Goal: Information Seeking & Learning: Compare options

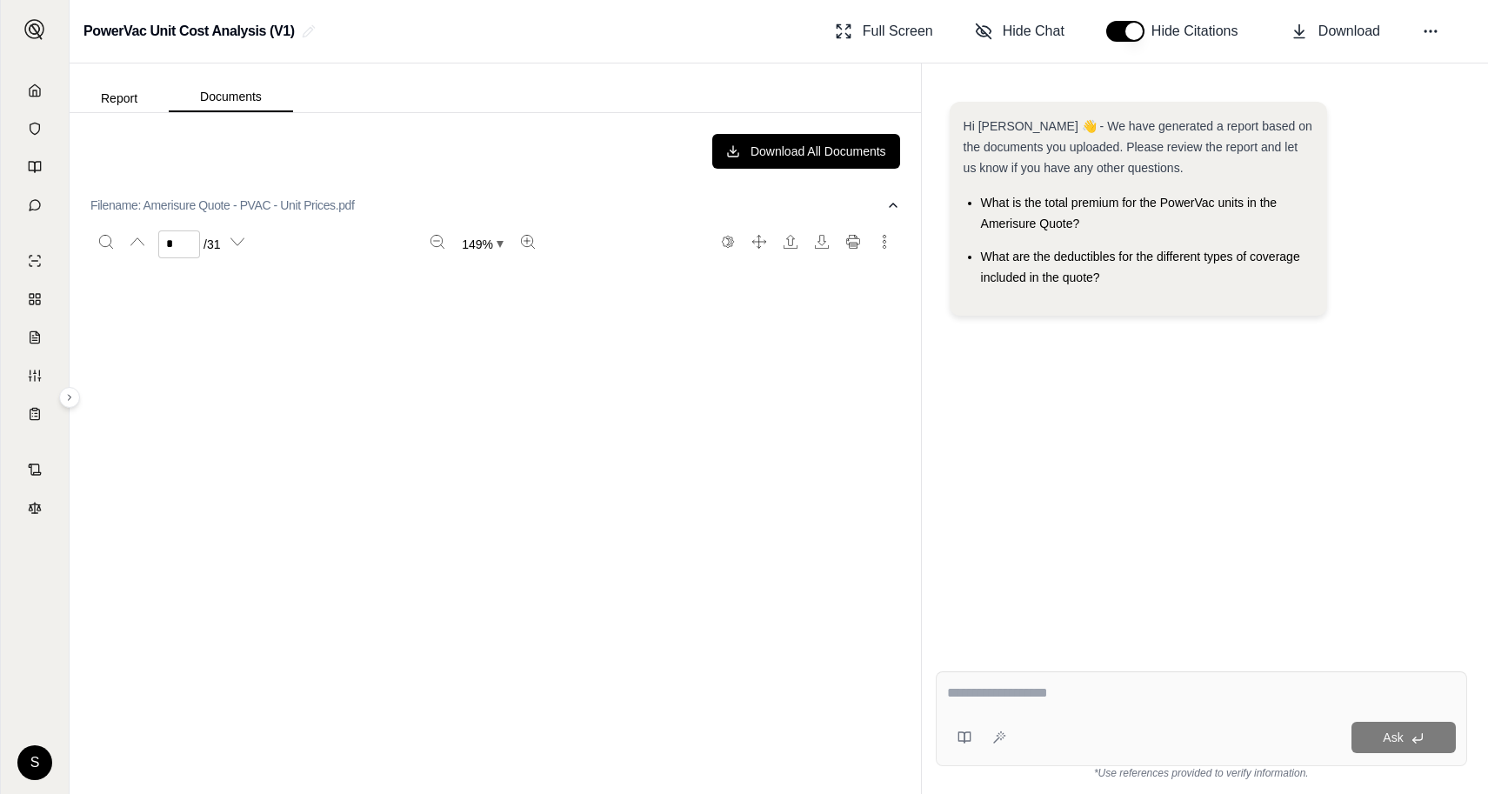
scroll to position [4278, 0]
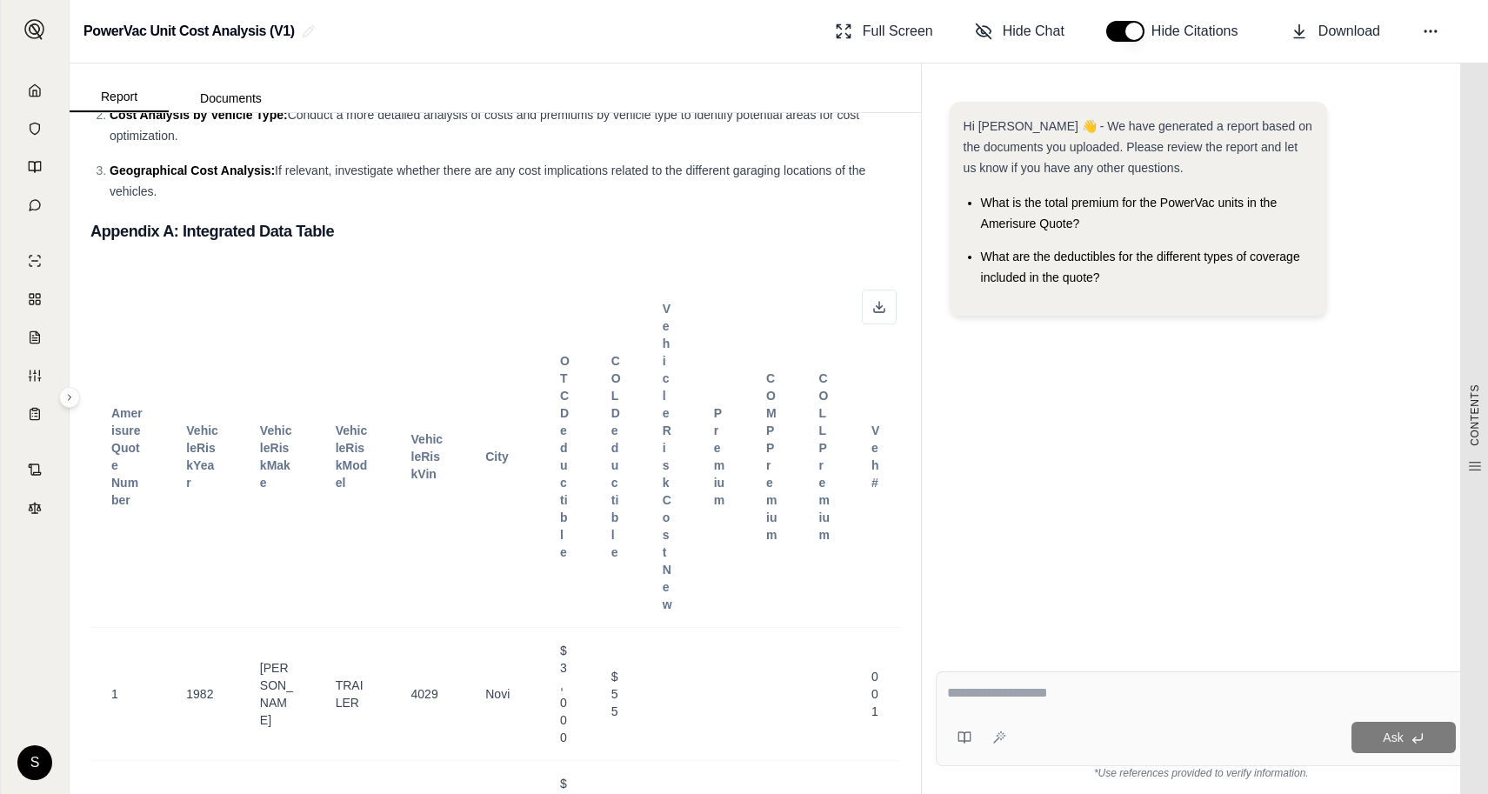
scroll to position [1936, 0]
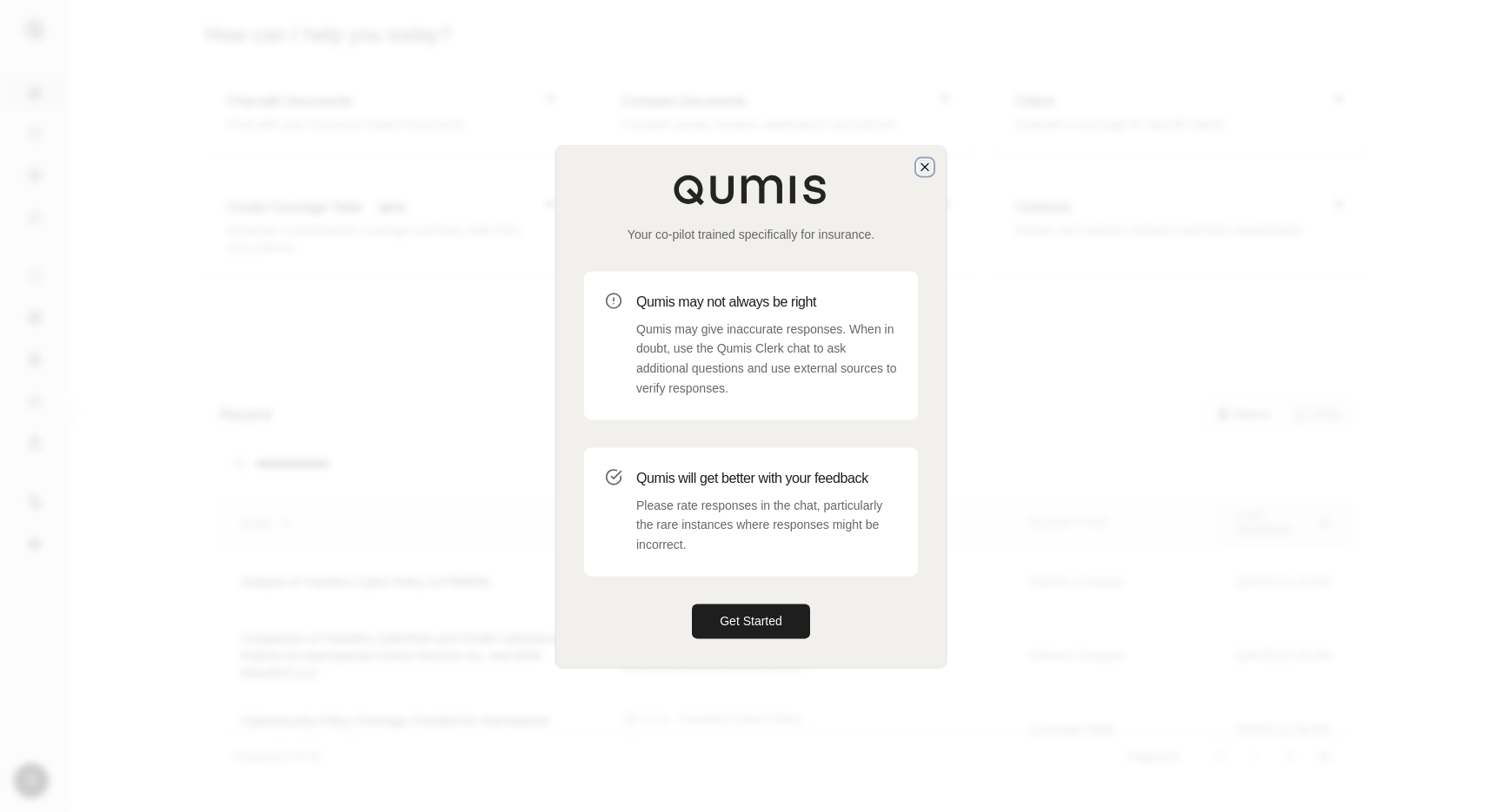
click at [919, 162] on icon "button" at bounding box center [924, 167] width 14 height 14
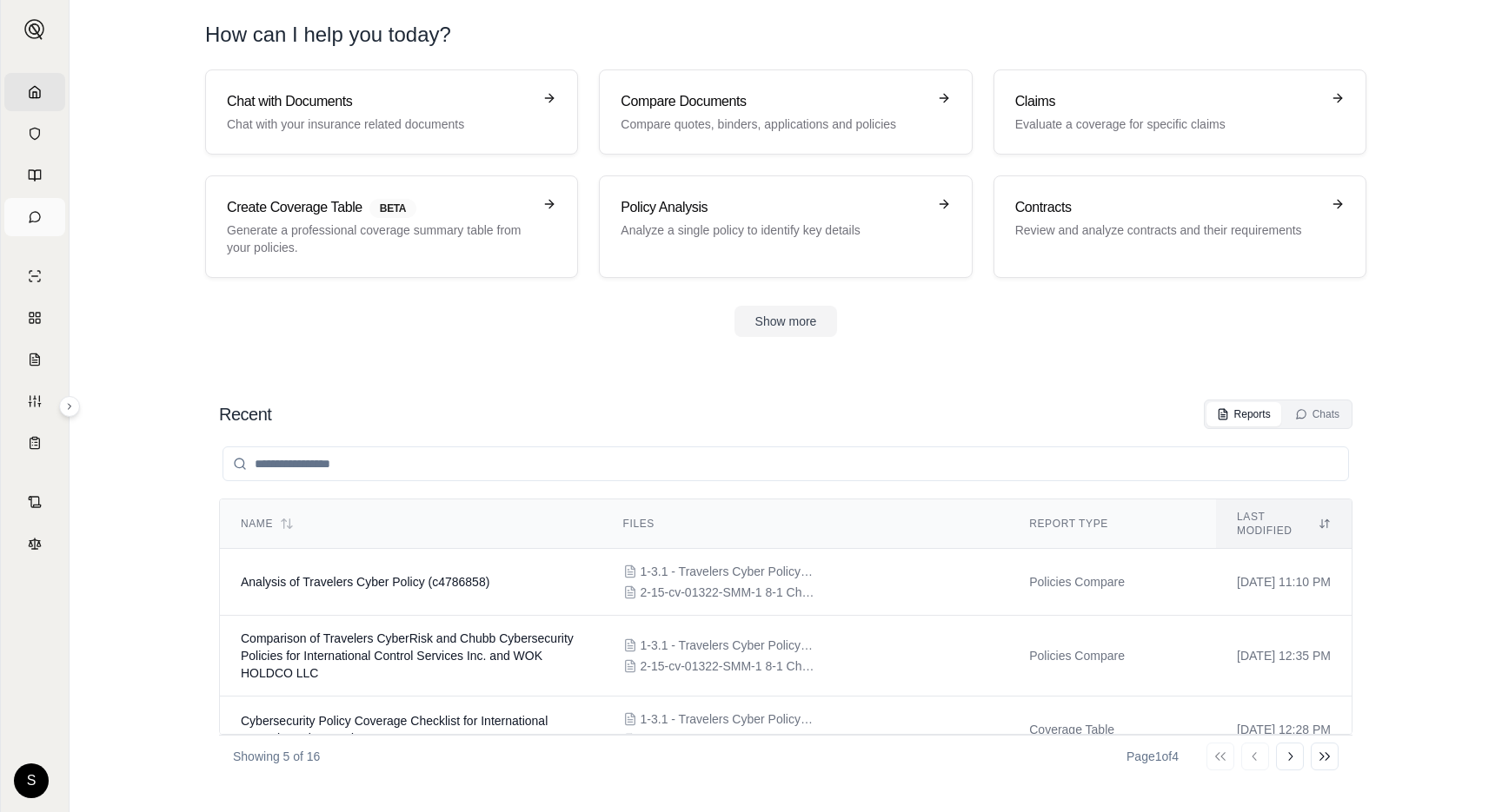
click at [32, 211] on icon at bounding box center [35, 217] width 14 height 14
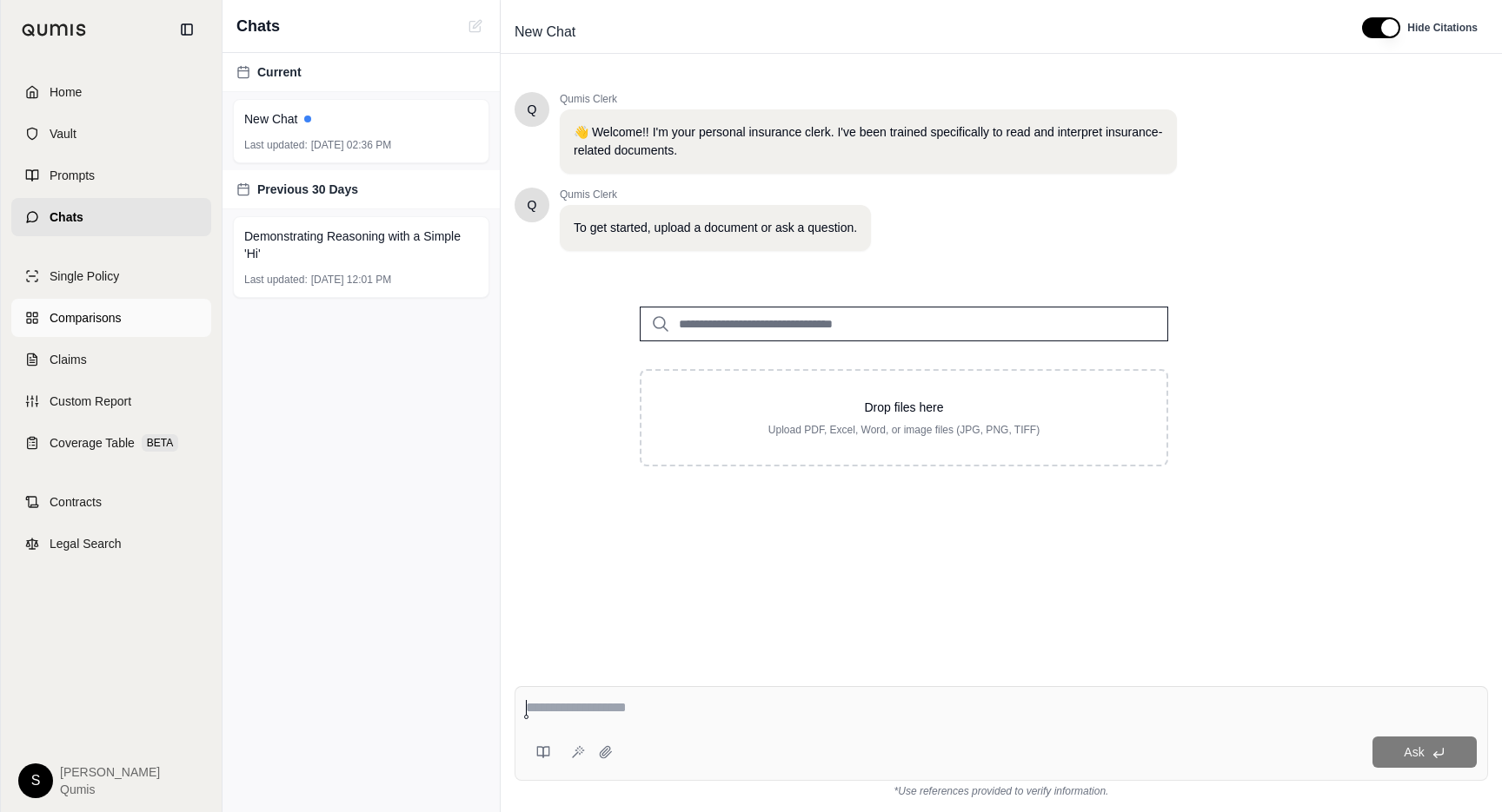
click at [56, 315] on span "Comparisons" at bounding box center [85, 318] width 71 height 17
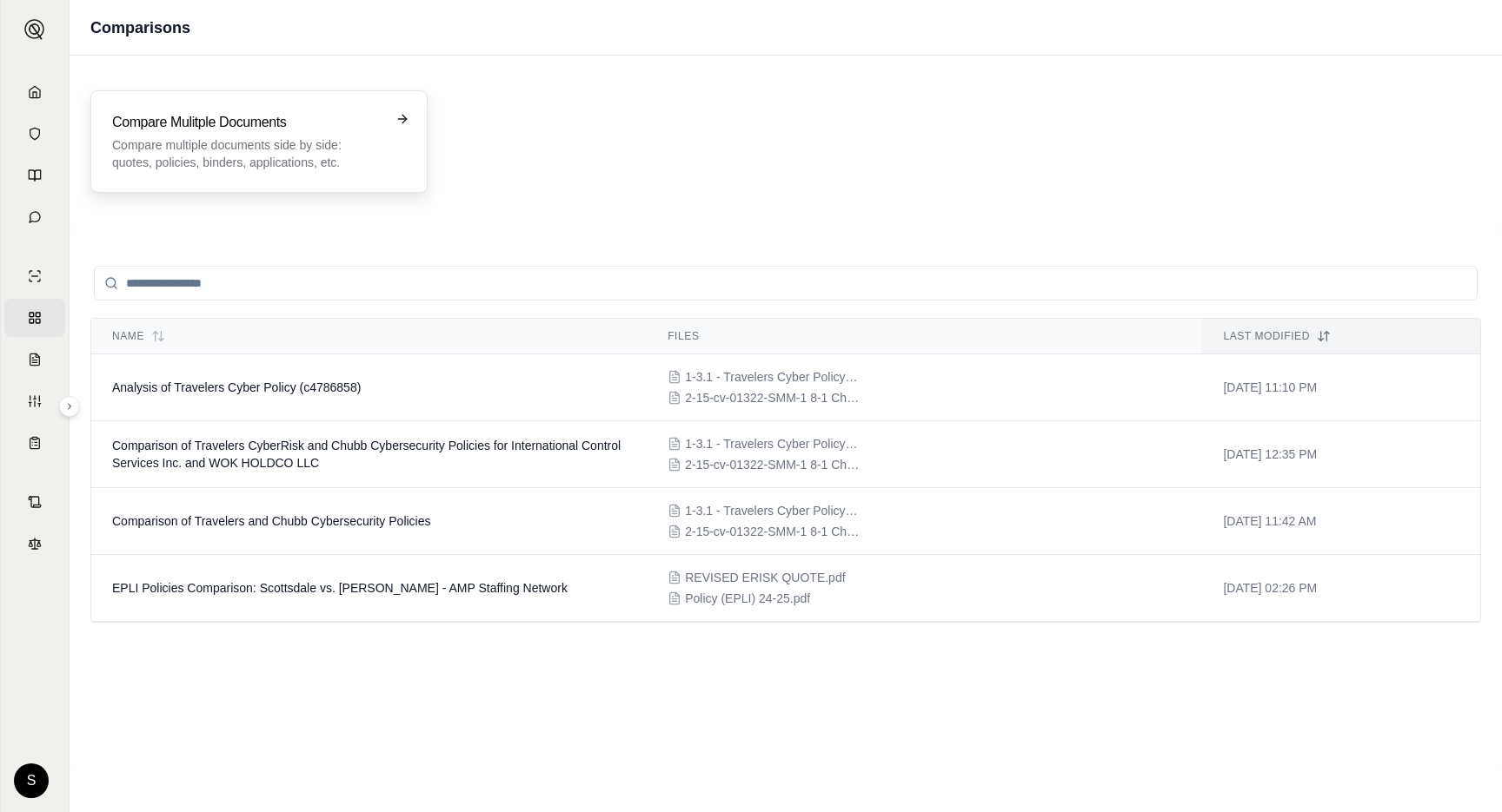
click at [198, 129] on h3 "Compare Mulitple Documents" at bounding box center [247, 122] width 270 height 21
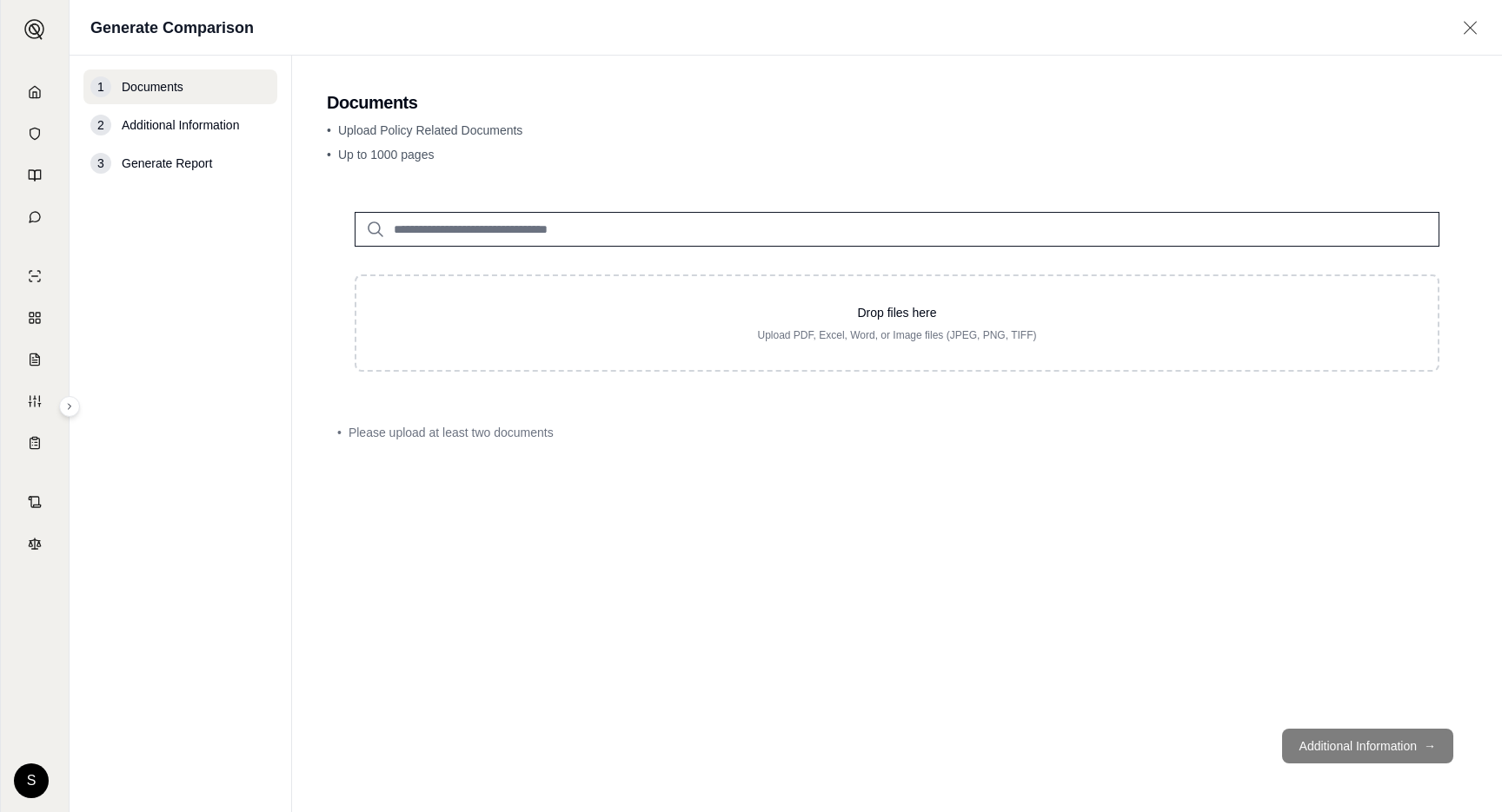
click at [563, 217] on input "search" at bounding box center [896, 229] width 1084 height 35
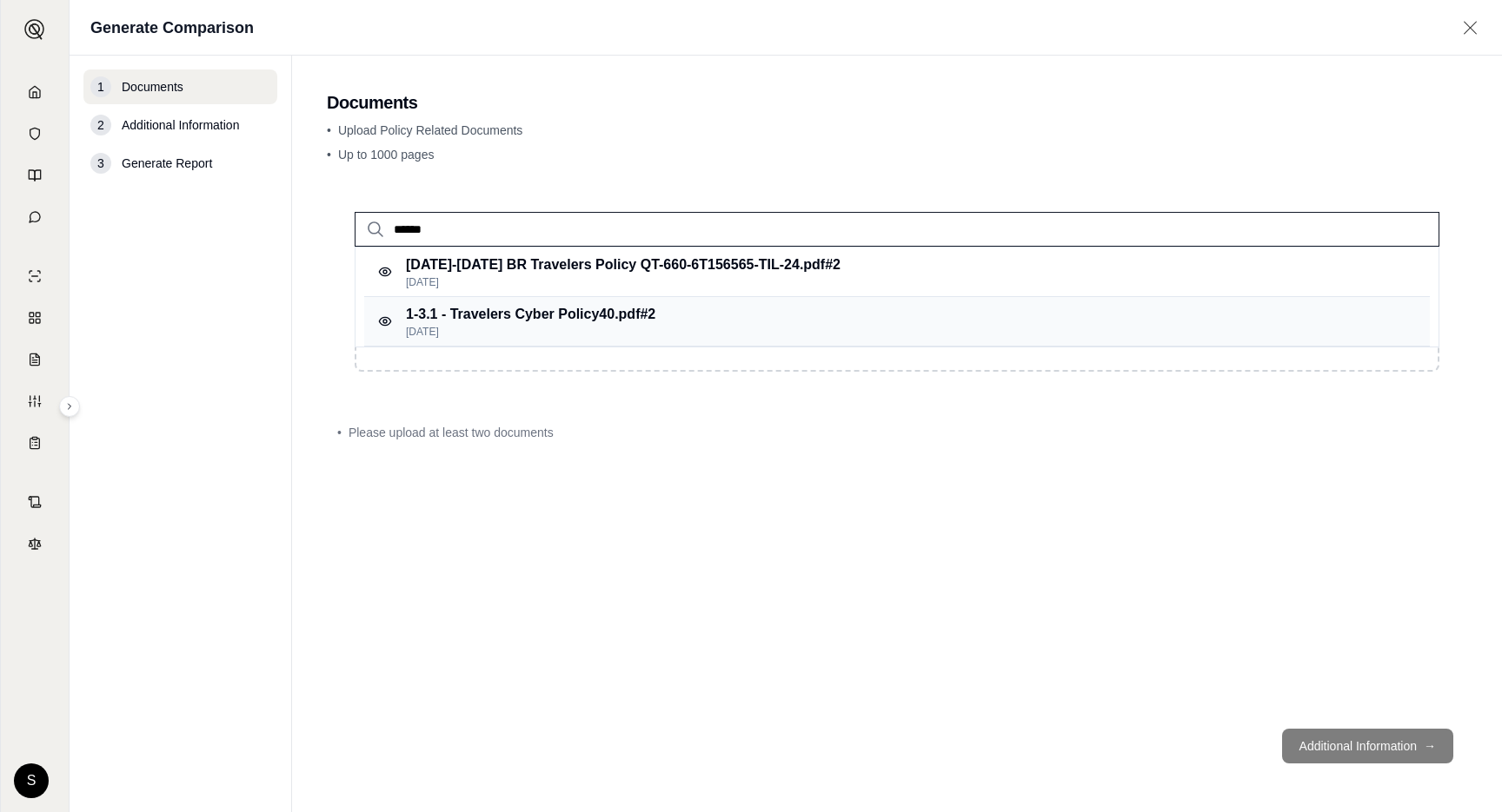
type input "******"
click at [808, 325] on div "1-3.1 - Travelers Cyber Policy40.pdf #2 Jun 29, 2025" at bounding box center [896, 322] width 1065 height 50
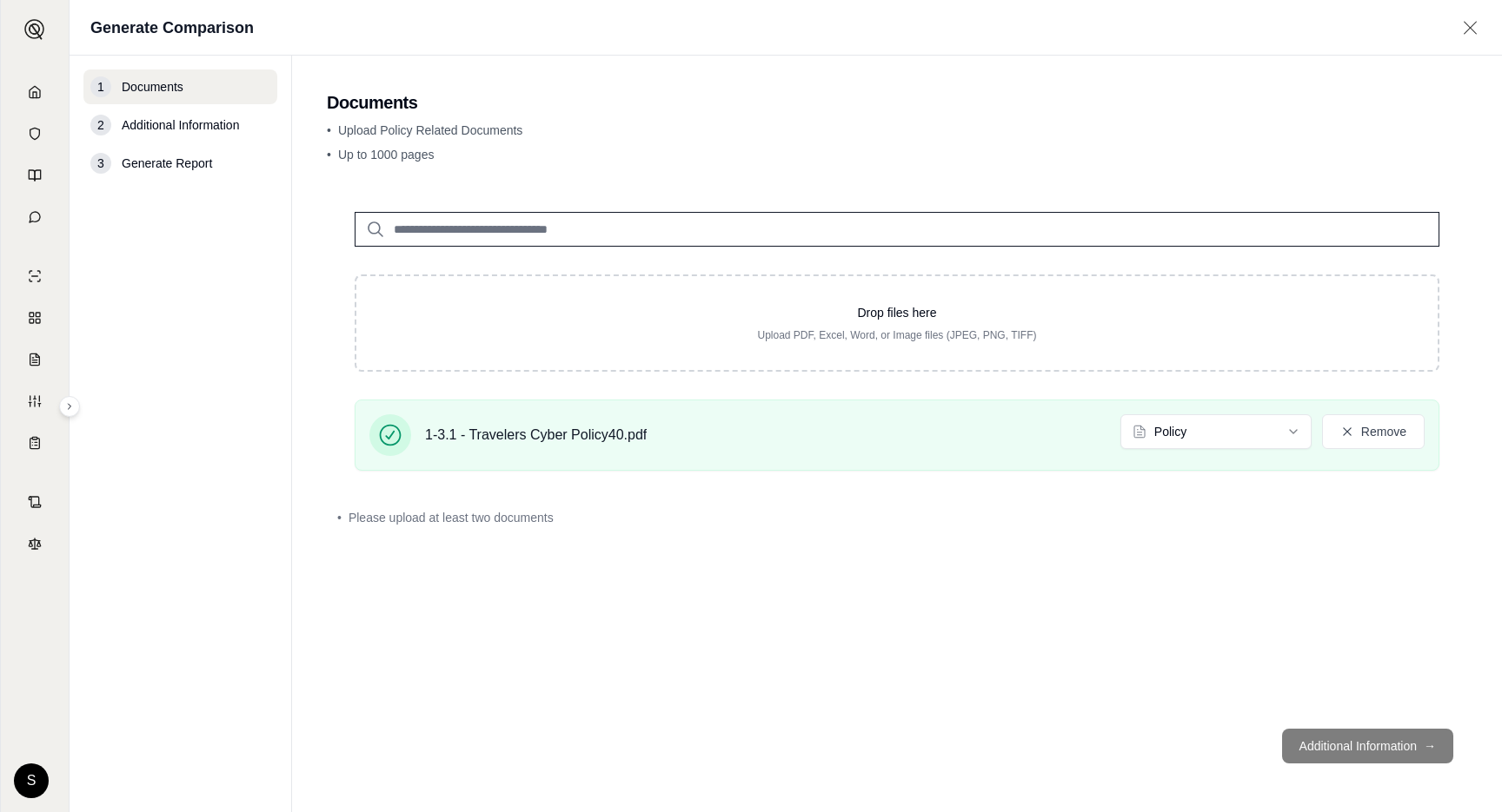
click at [580, 229] on input "search" at bounding box center [896, 229] width 1084 height 35
type input "****"
click at [539, 278] on p "Jun 29, 2025" at bounding box center [558, 283] width 304 height 14
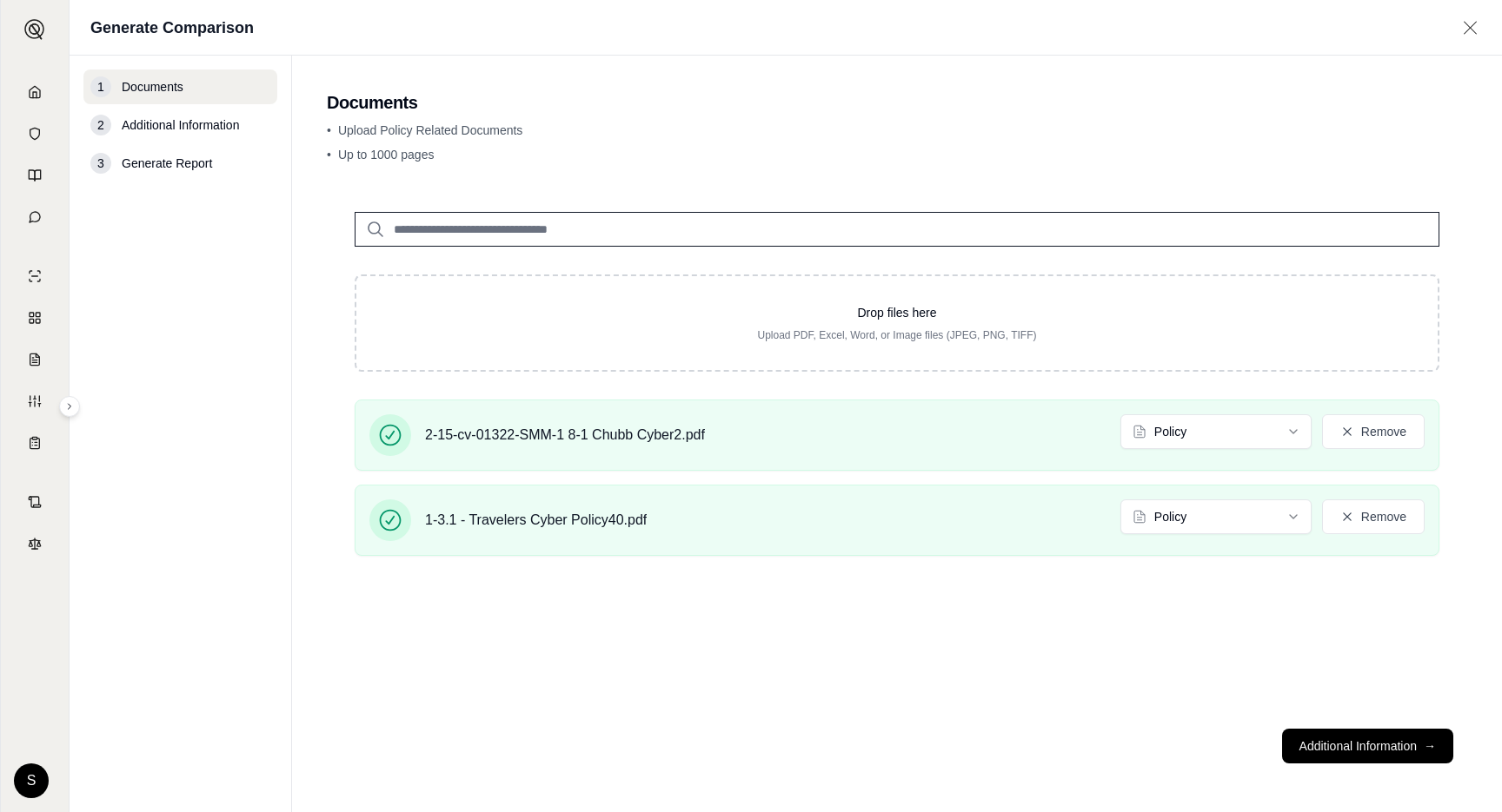
click at [1346, 712] on div "Drop files here Upload PDF, Excel, Word, or Image files (JPEG, PNG, TIFF) 2-15-…" at bounding box center [896, 448] width 1140 height 530
click at [1337, 740] on button "Additional Information →" at bounding box center [1367, 746] width 171 height 35
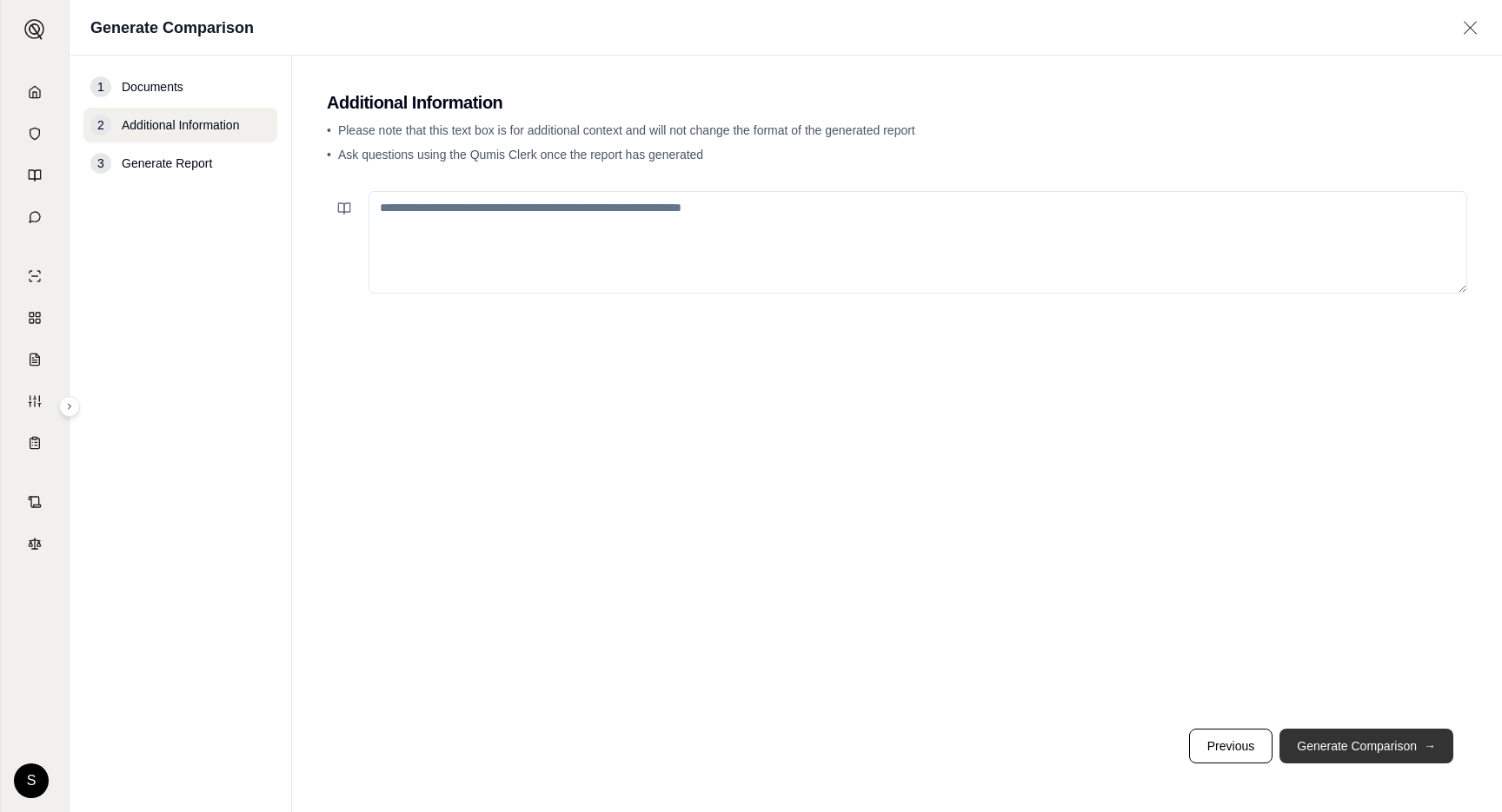
click at [1337, 740] on button "Generate Comparison →" at bounding box center [1366, 746] width 174 height 35
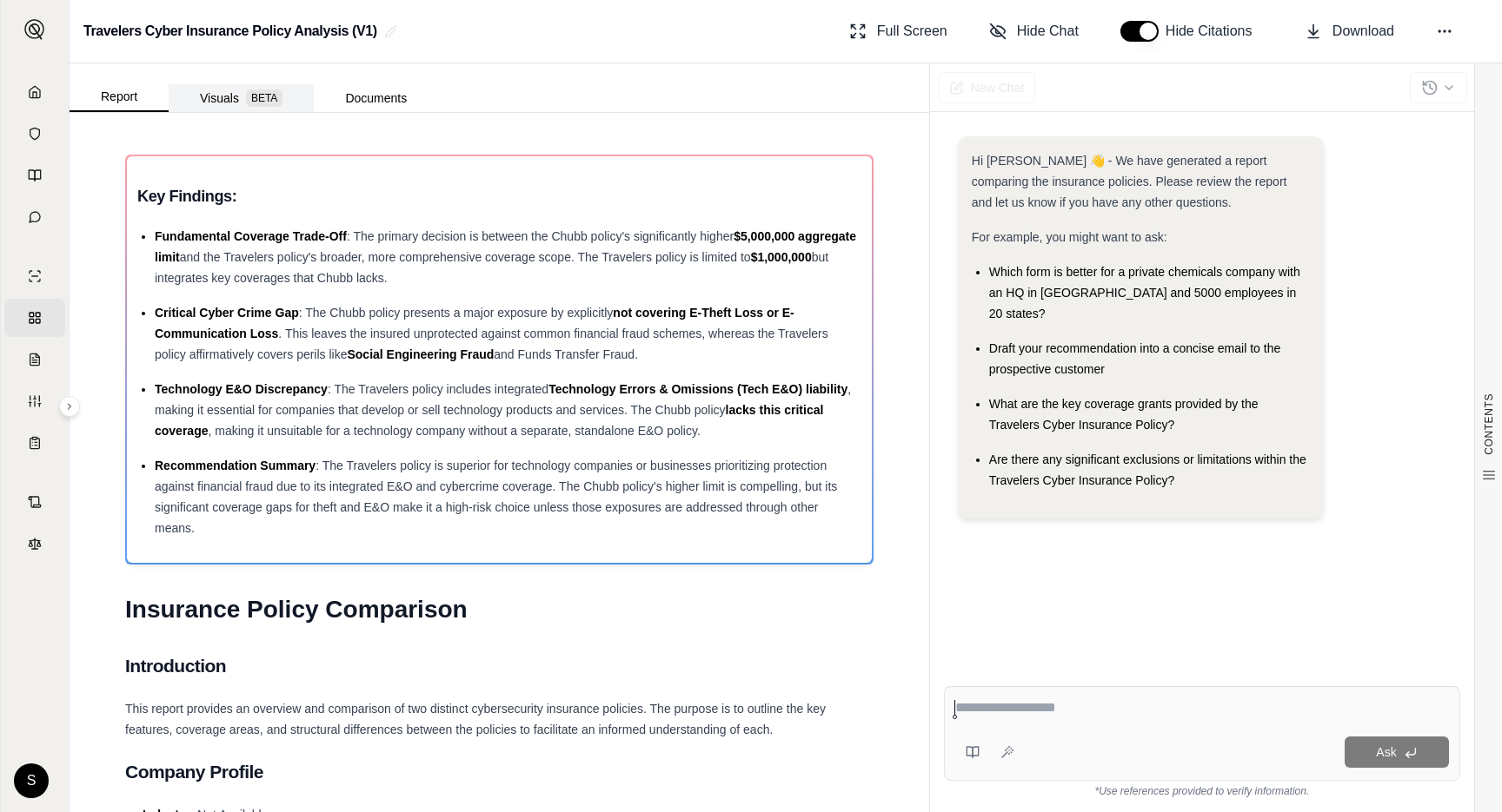
click at [228, 93] on button "Visuals BETA" at bounding box center [241, 98] width 145 height 28
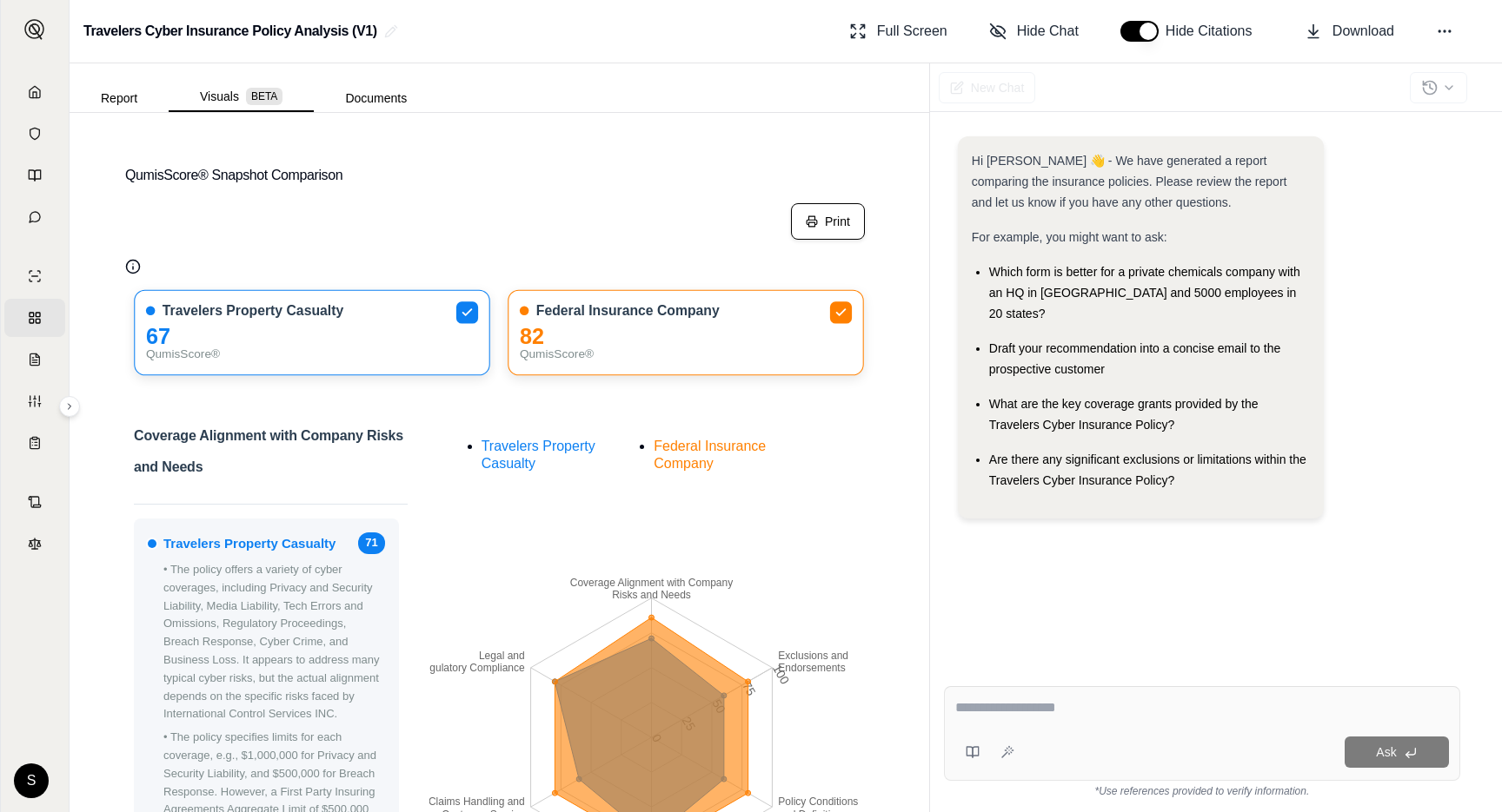
click at [824, 212] on button "Print" at bounding box center [827, 221] width 74 height 37
click at [98, 89] on button "Report" at bounding box center [119, 98] width 99 height 28
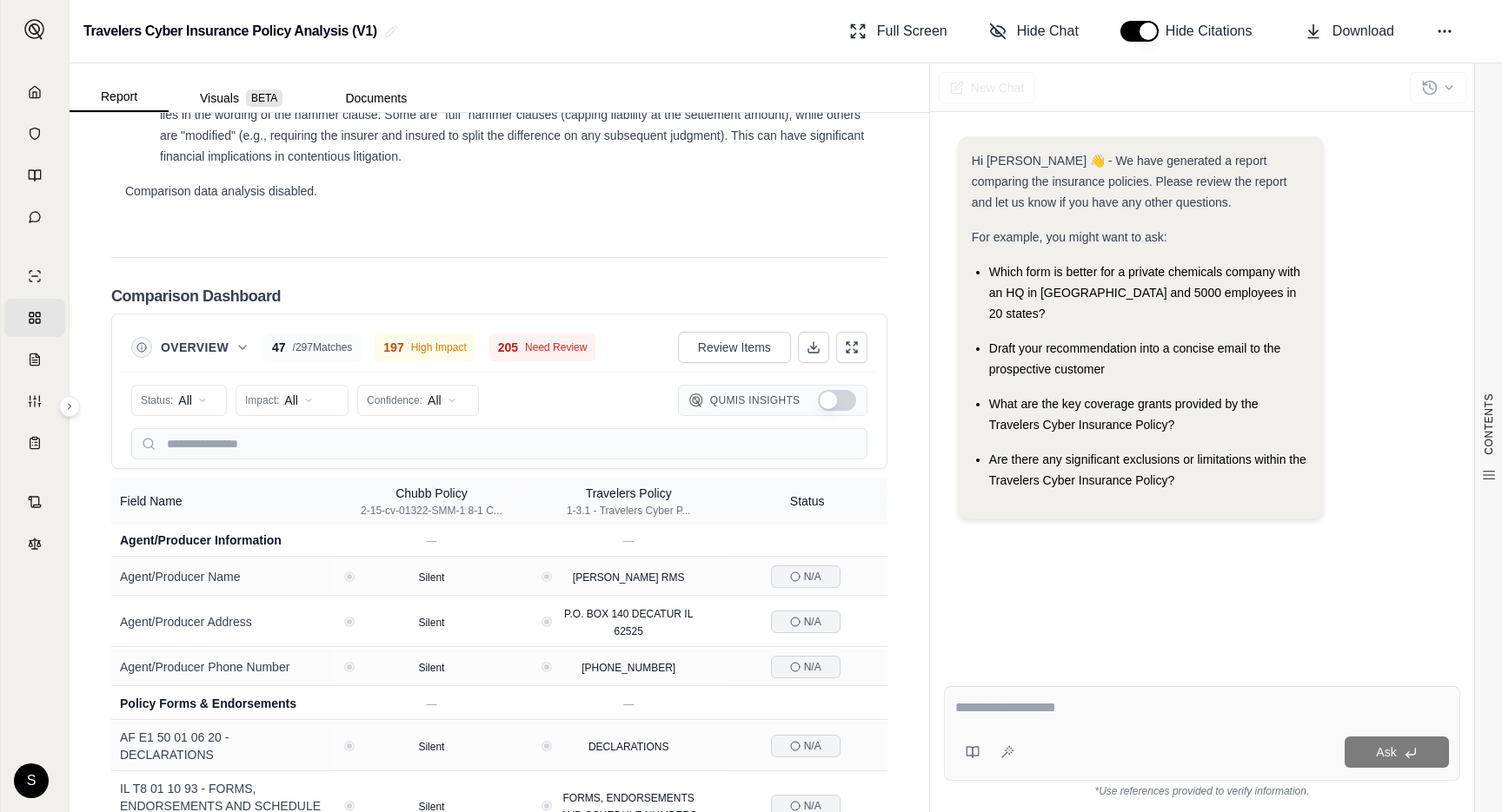
scroll to position [3938, 0]
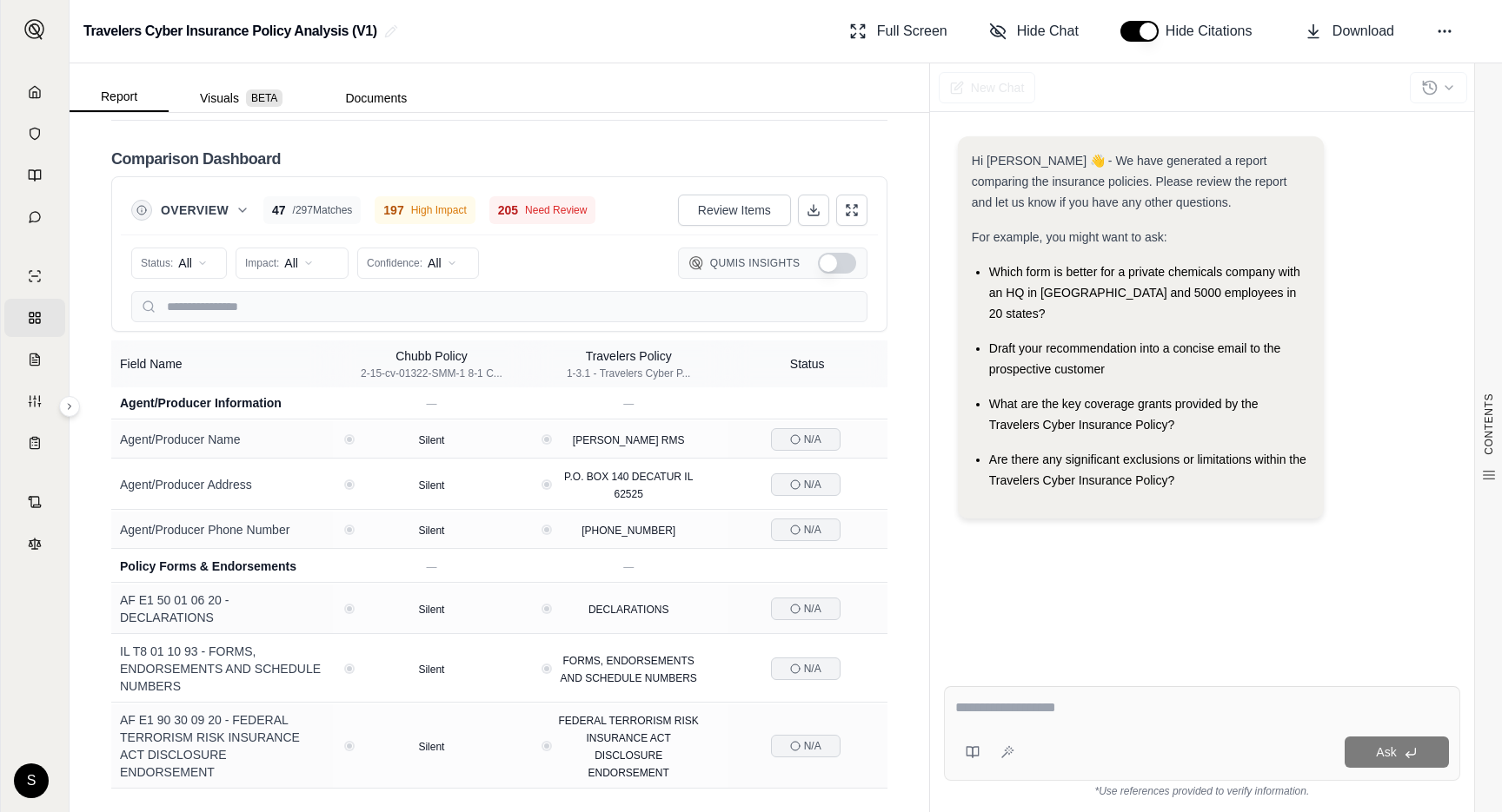
click at [844, 262] on button "Show Qumis Insights" at bounding box center [836, 263] width 38 height 21
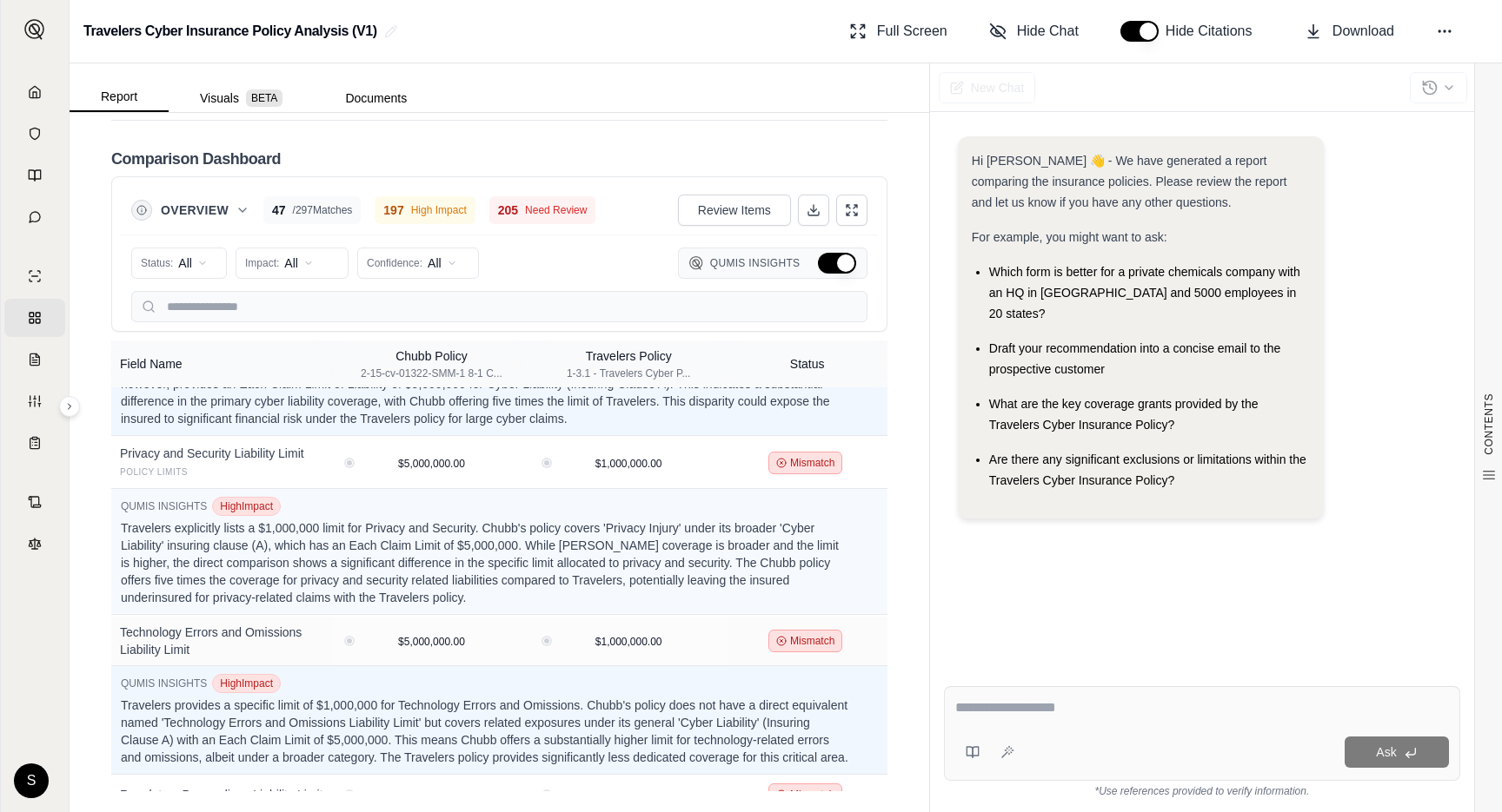
scroll to position [9108, 0]
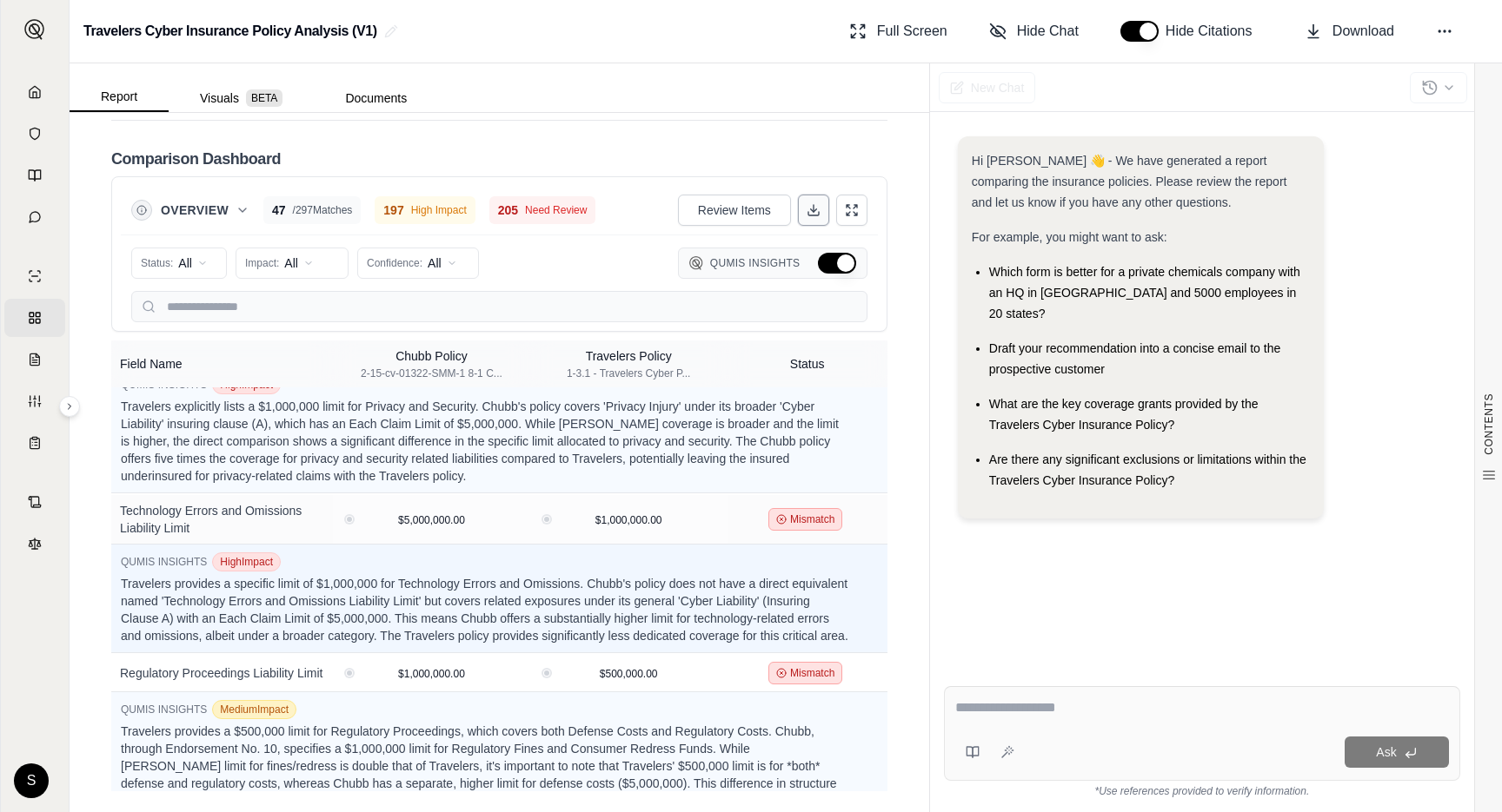
click at [808, 208] on icon at bounding box center [813, 210] width 14 height 14
click at [188, 311] on input "text" at bounding box center [499, 306] width 736 height 31
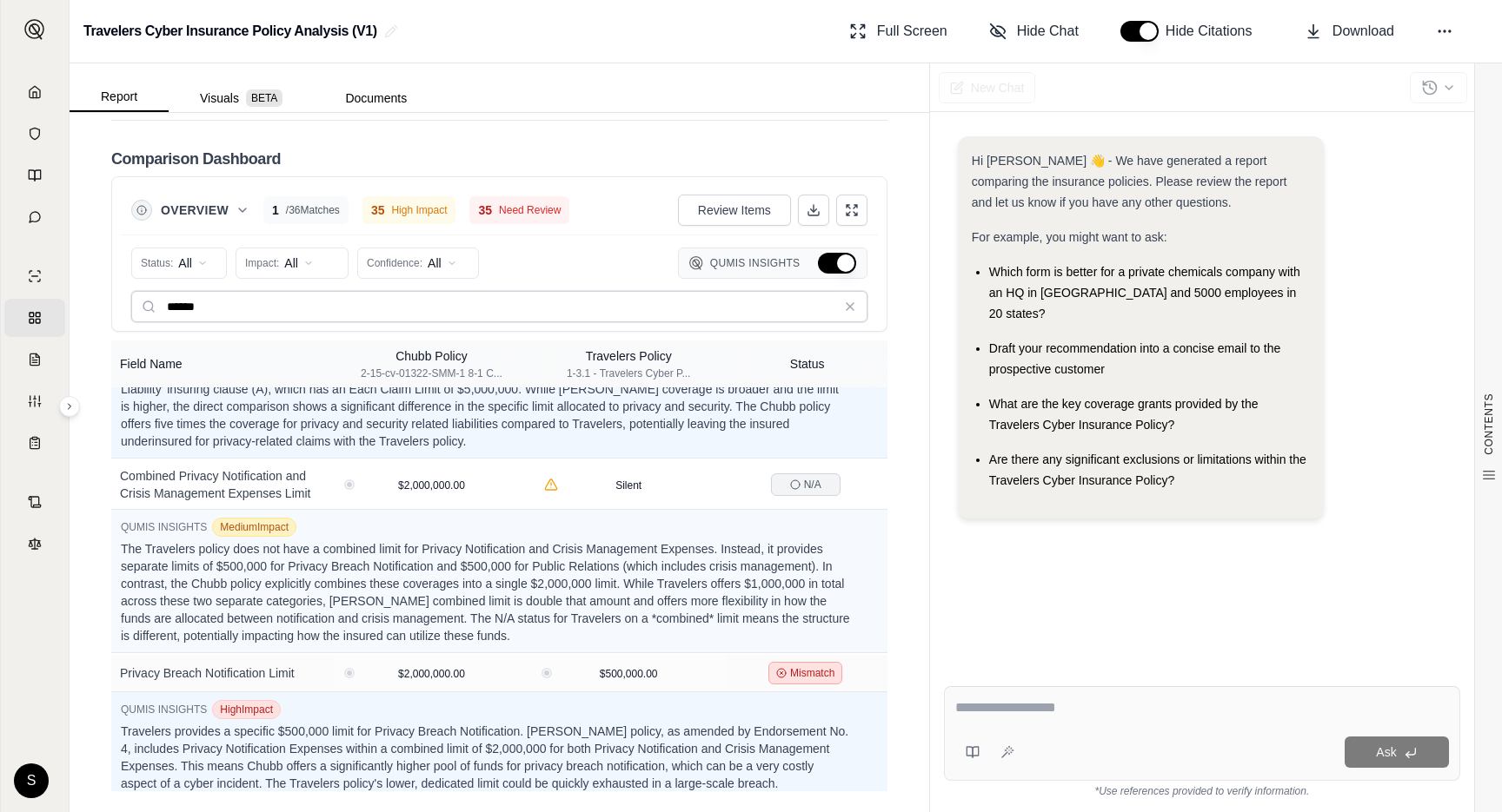
scroll to position [0, 0]
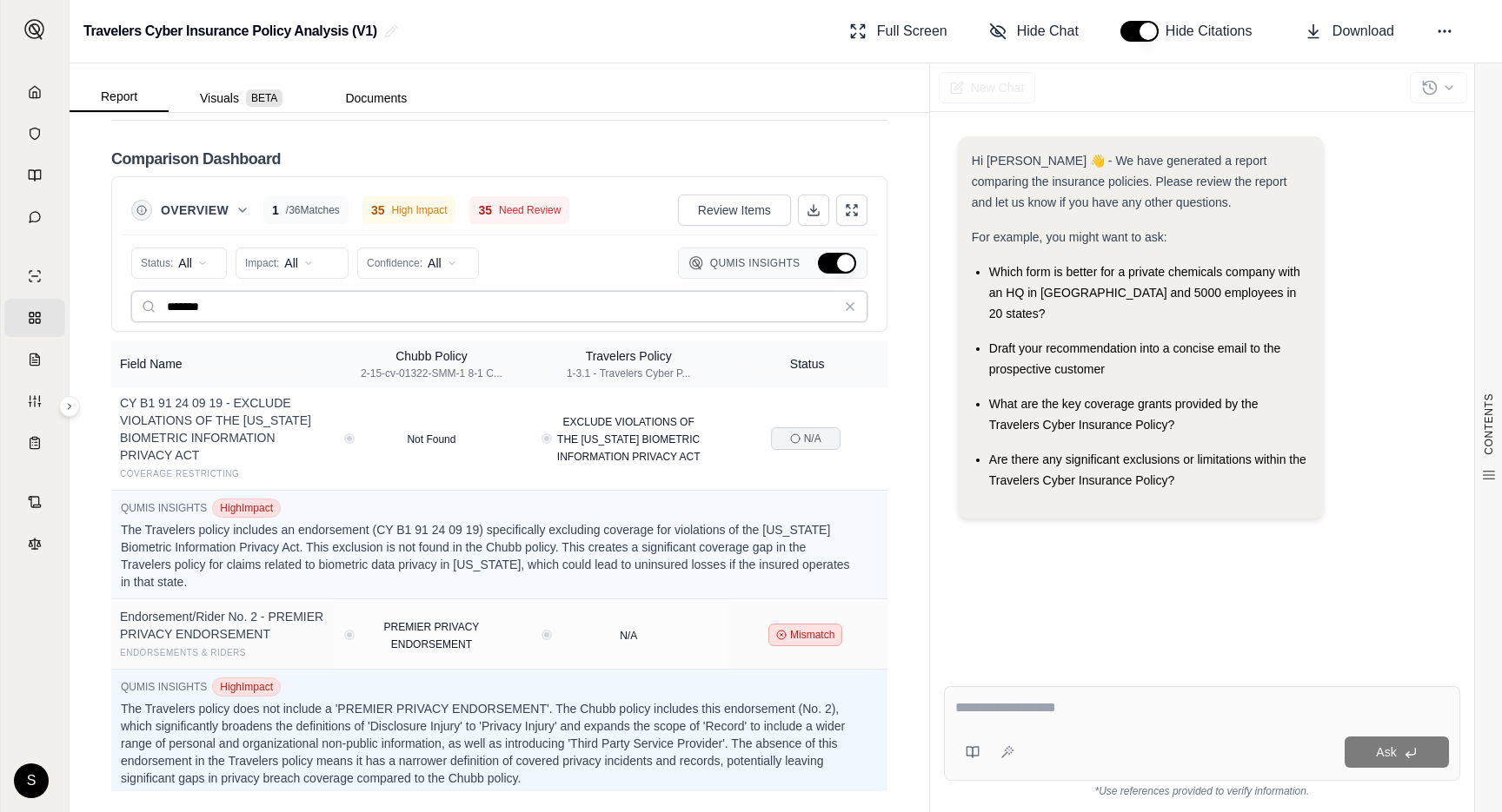
type input "*******"
click at [838, 264] on button "Hide Qumis Insights" at bounding box center [836, 263] width 38 height 21
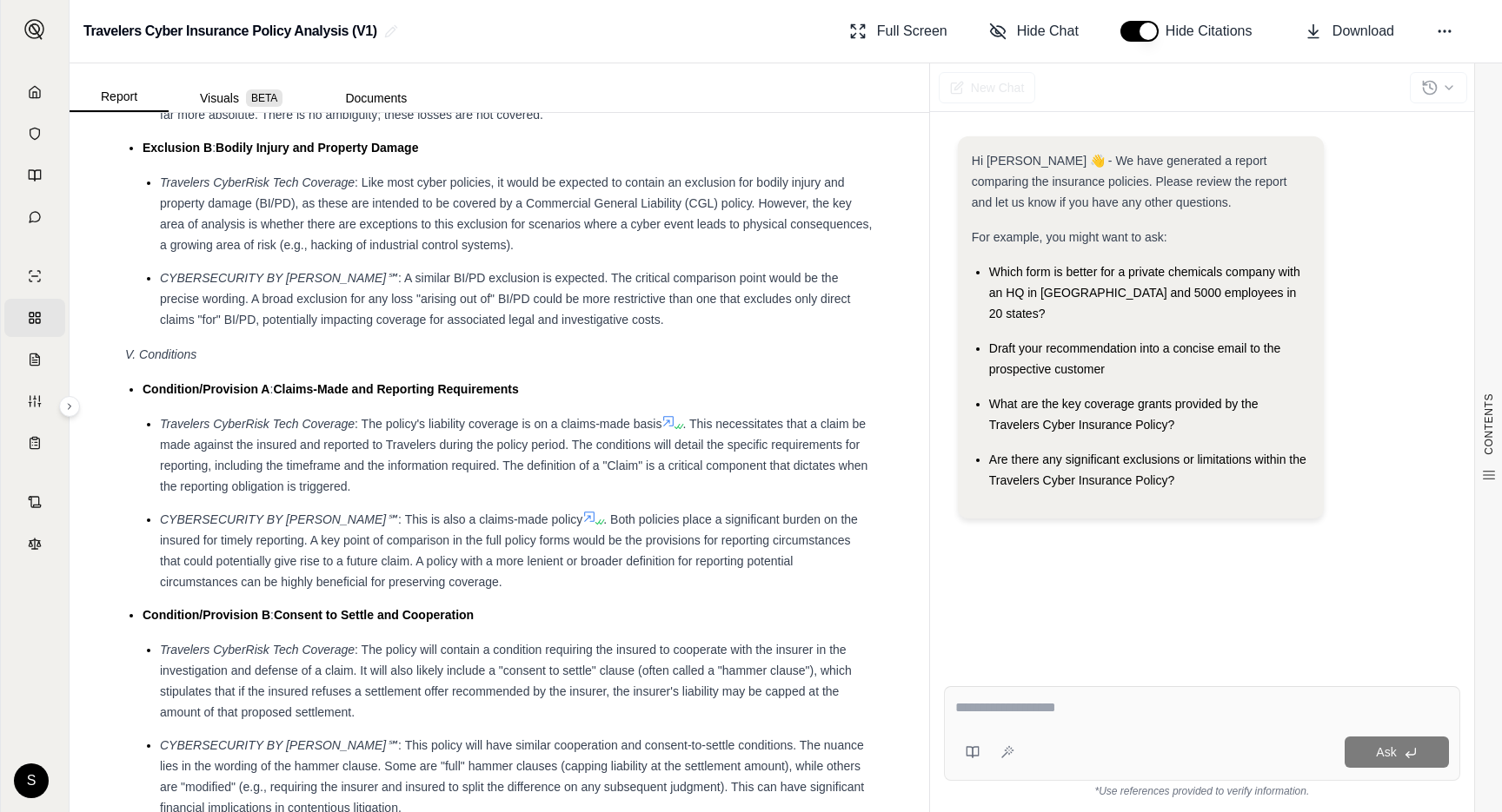
scroll to position [3938, 0]
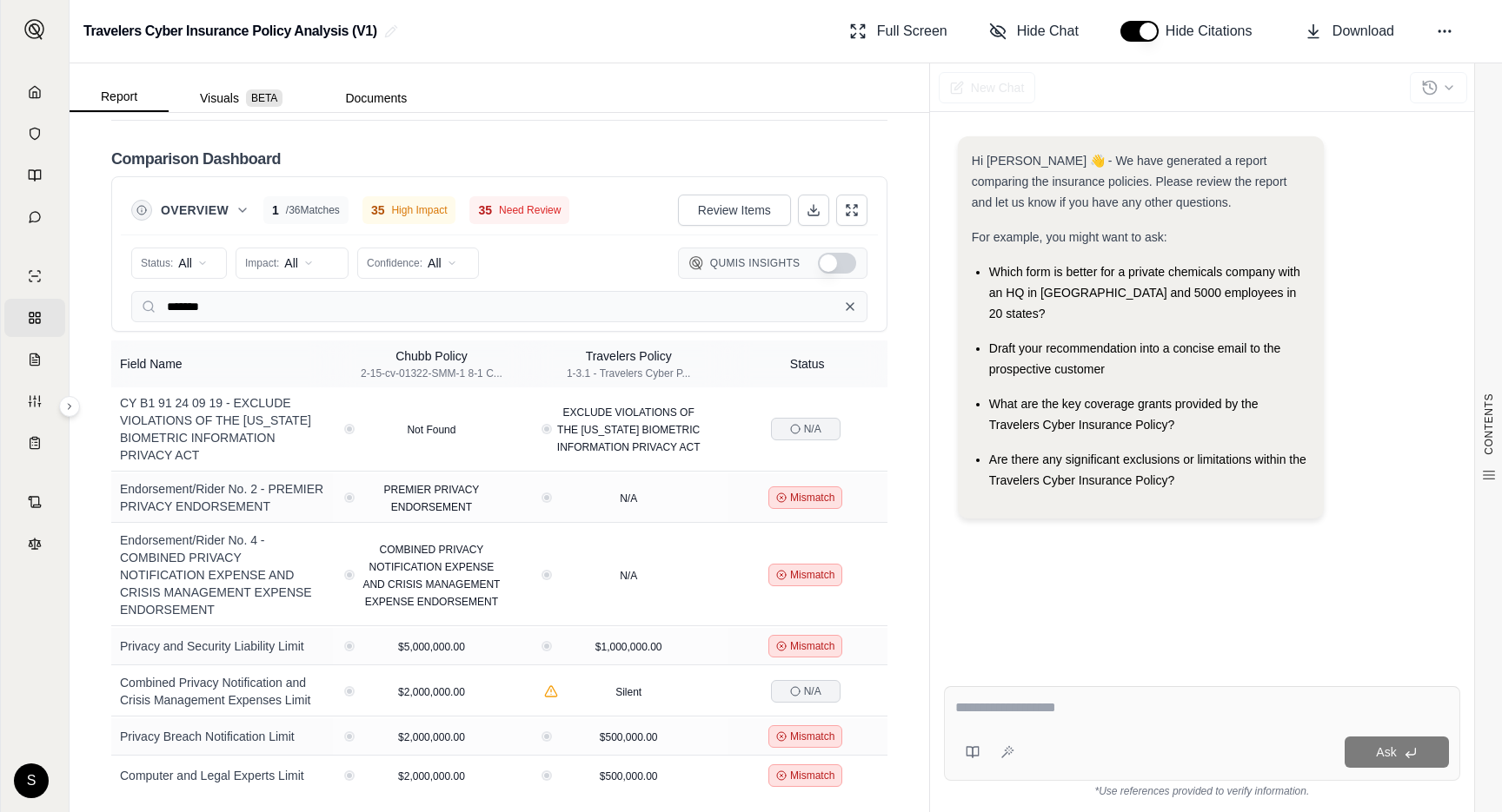
click at [849, 305] on icon at bounding box center [849, 307] width 14 height 14
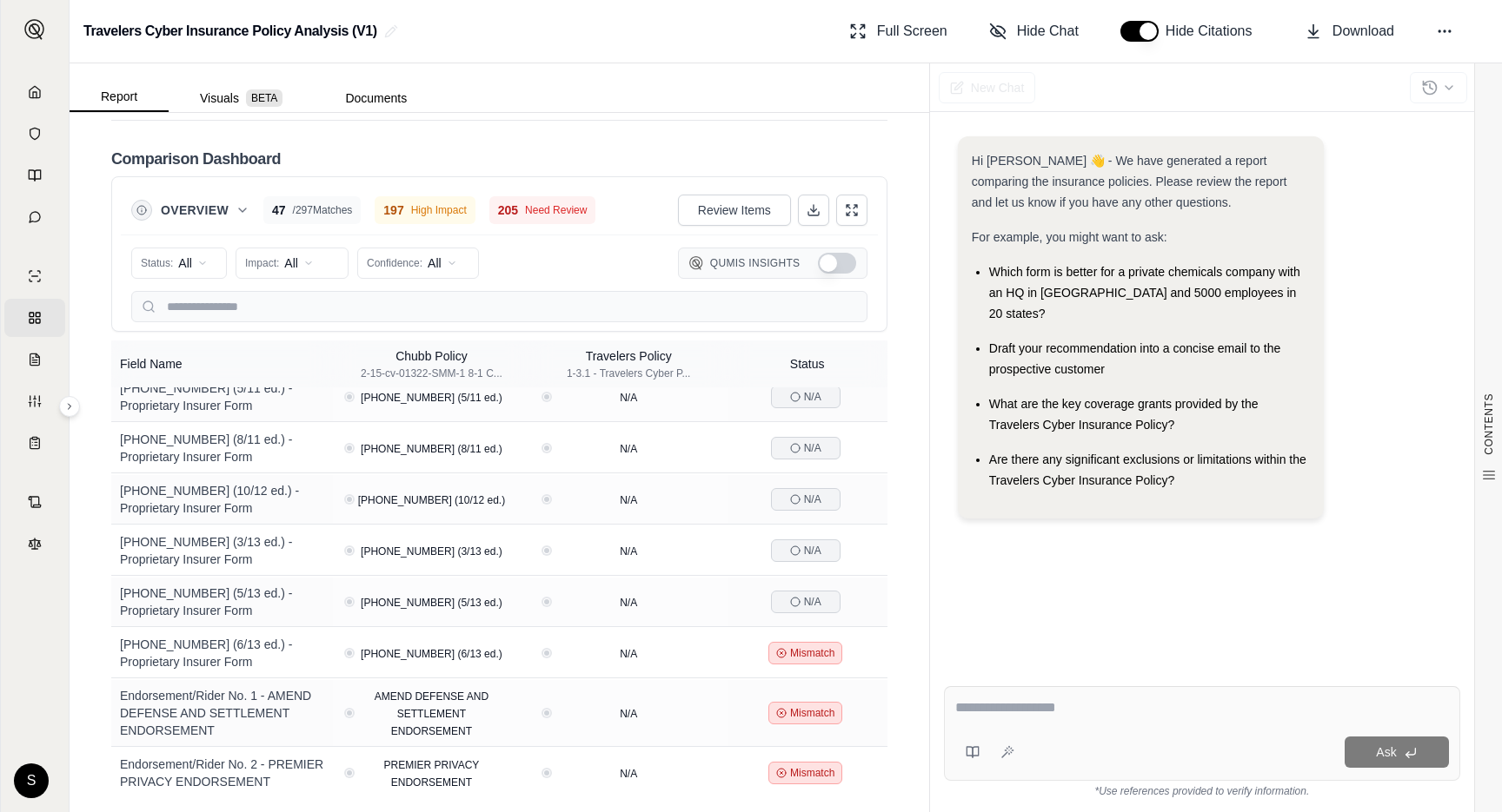
scroll to position [1574, 0]
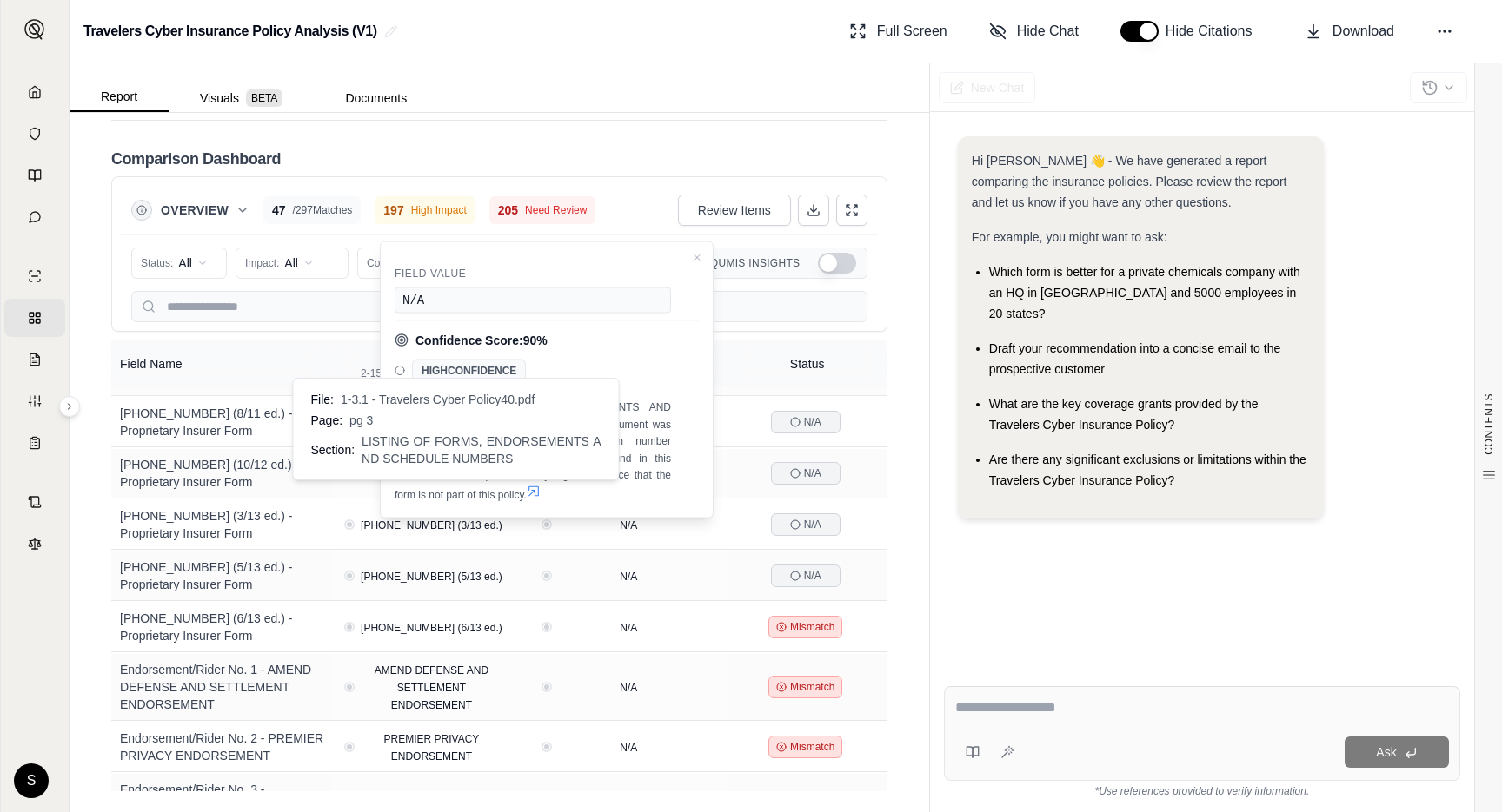
click at [527, 487] on icon at bounding box center [534, 490] width 14 height 14
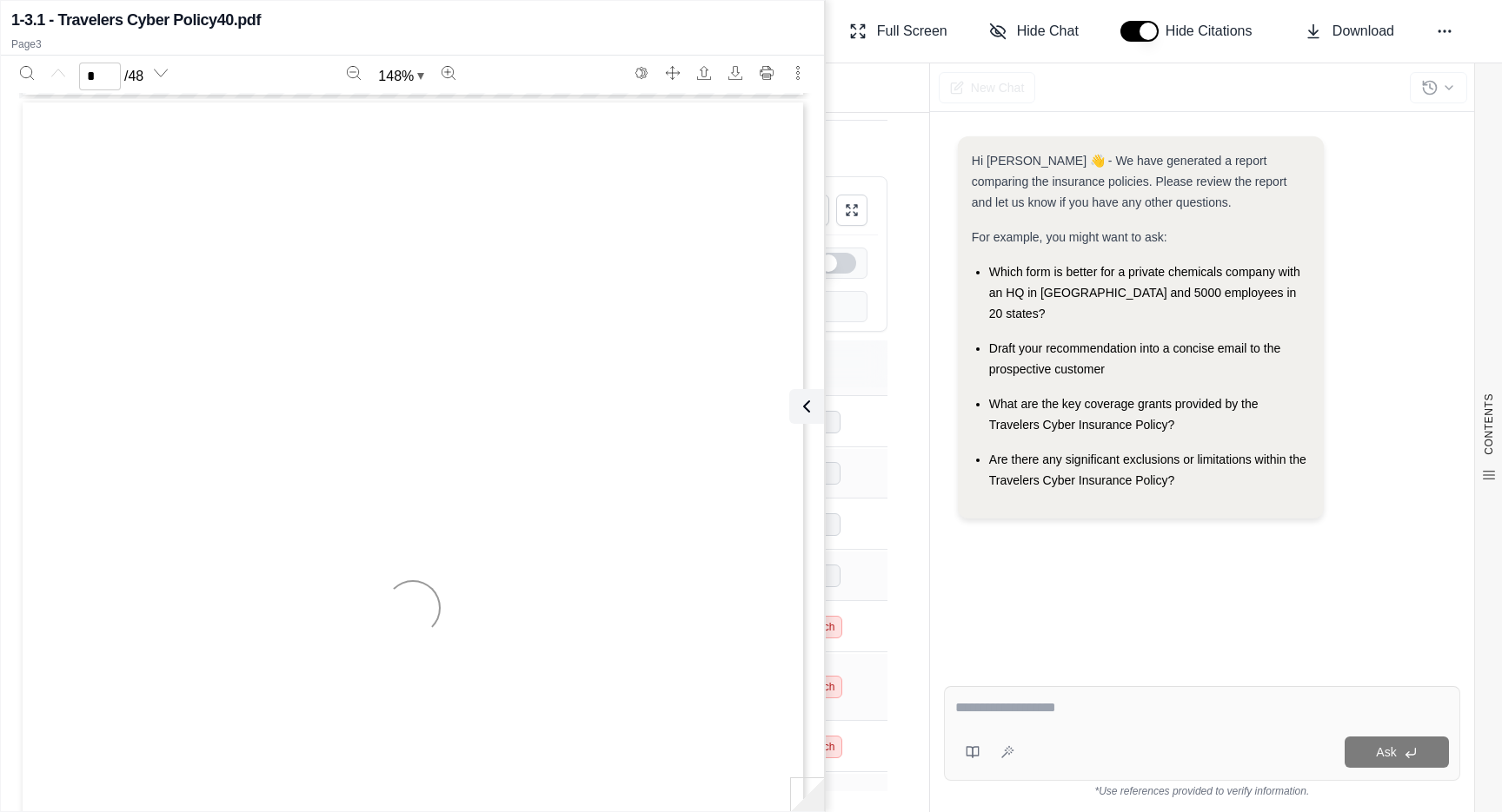
type input "*"
click at [808, 404] on icon at bounding box center [802, 406] width 21 height 21
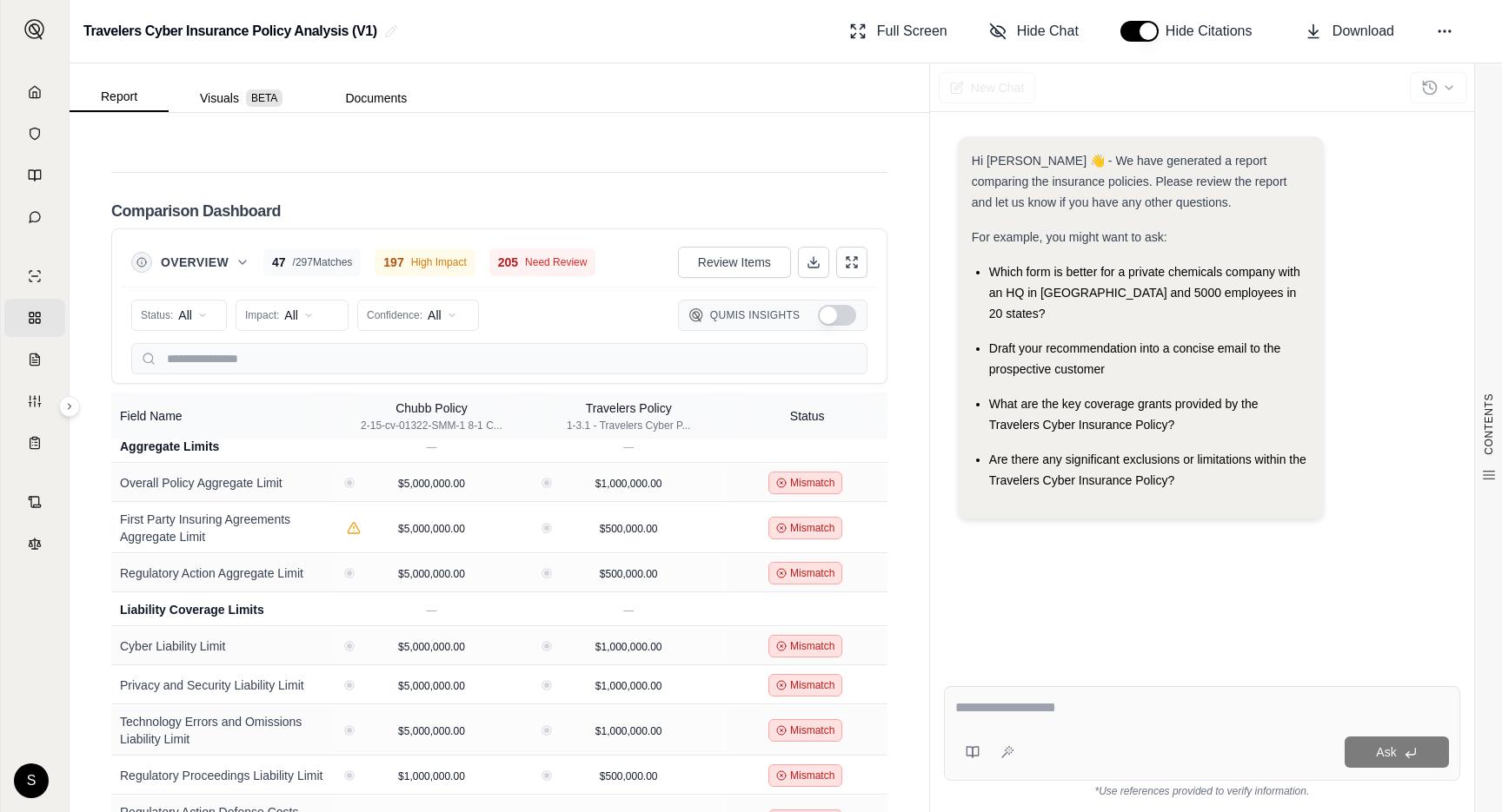
scroll to position [2784, 0]
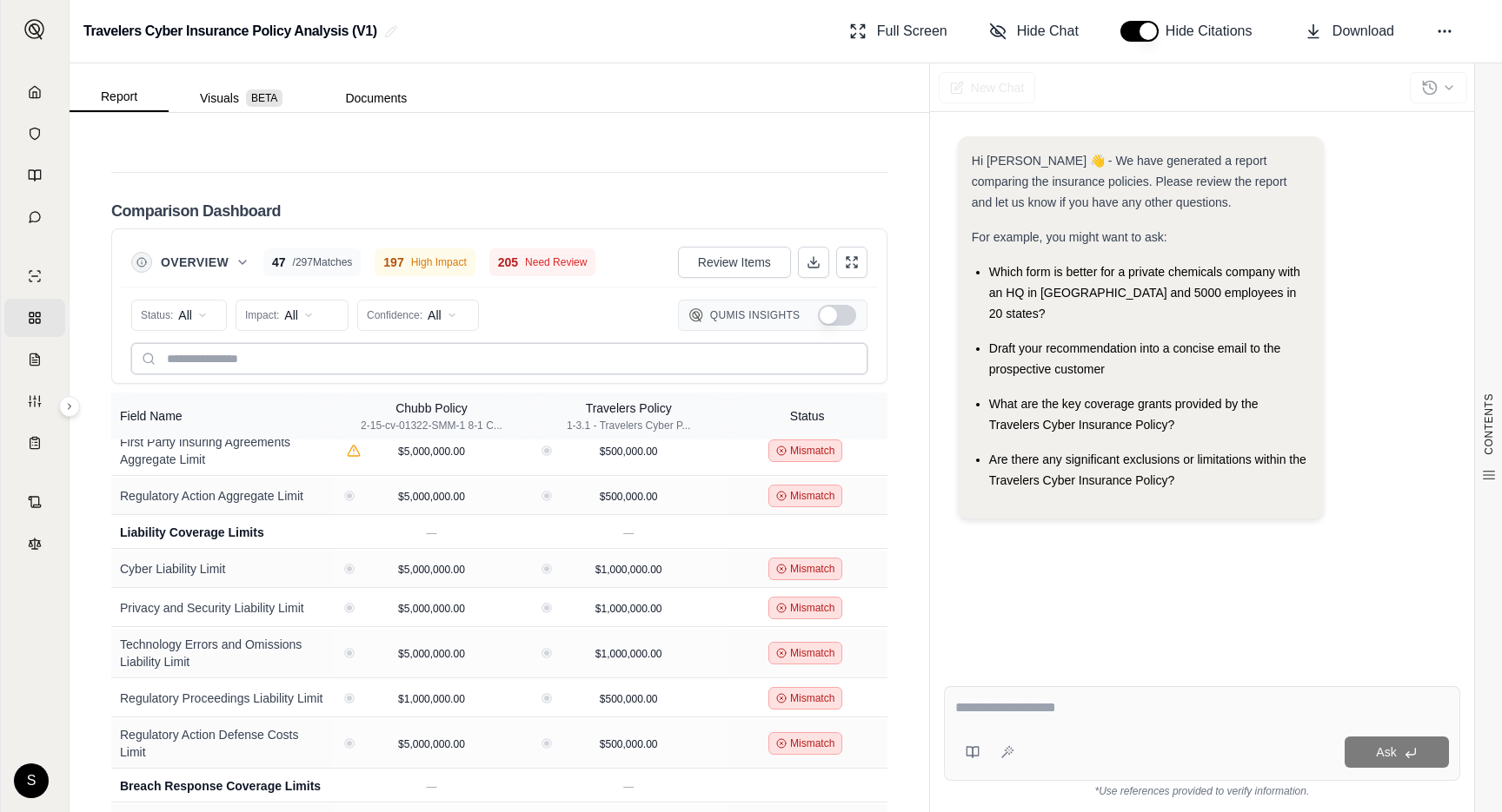
click at [274, 362] on input "text" at bounding box center [499, 358] width 736 height 31
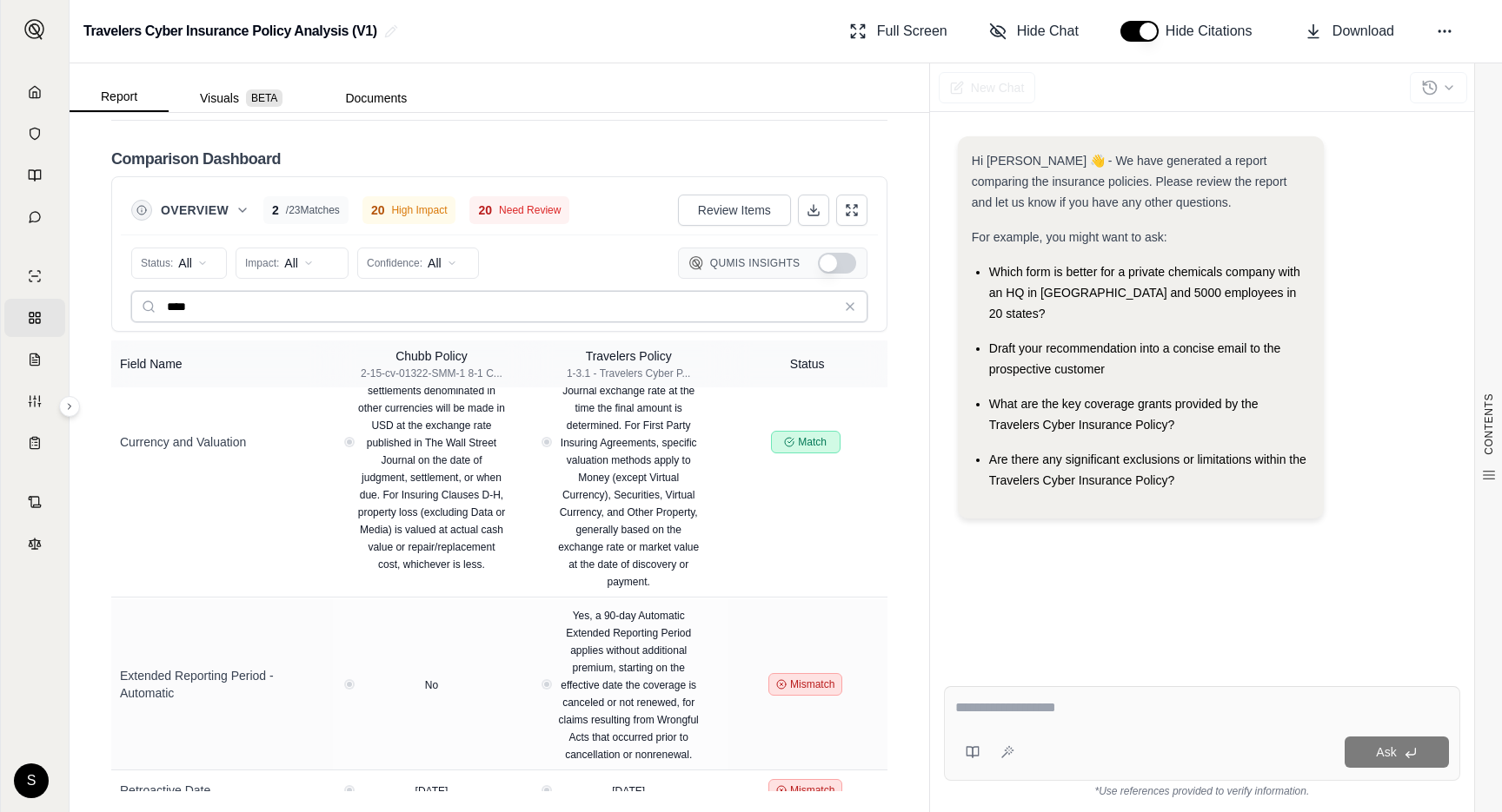
scroll to position [0, 0]
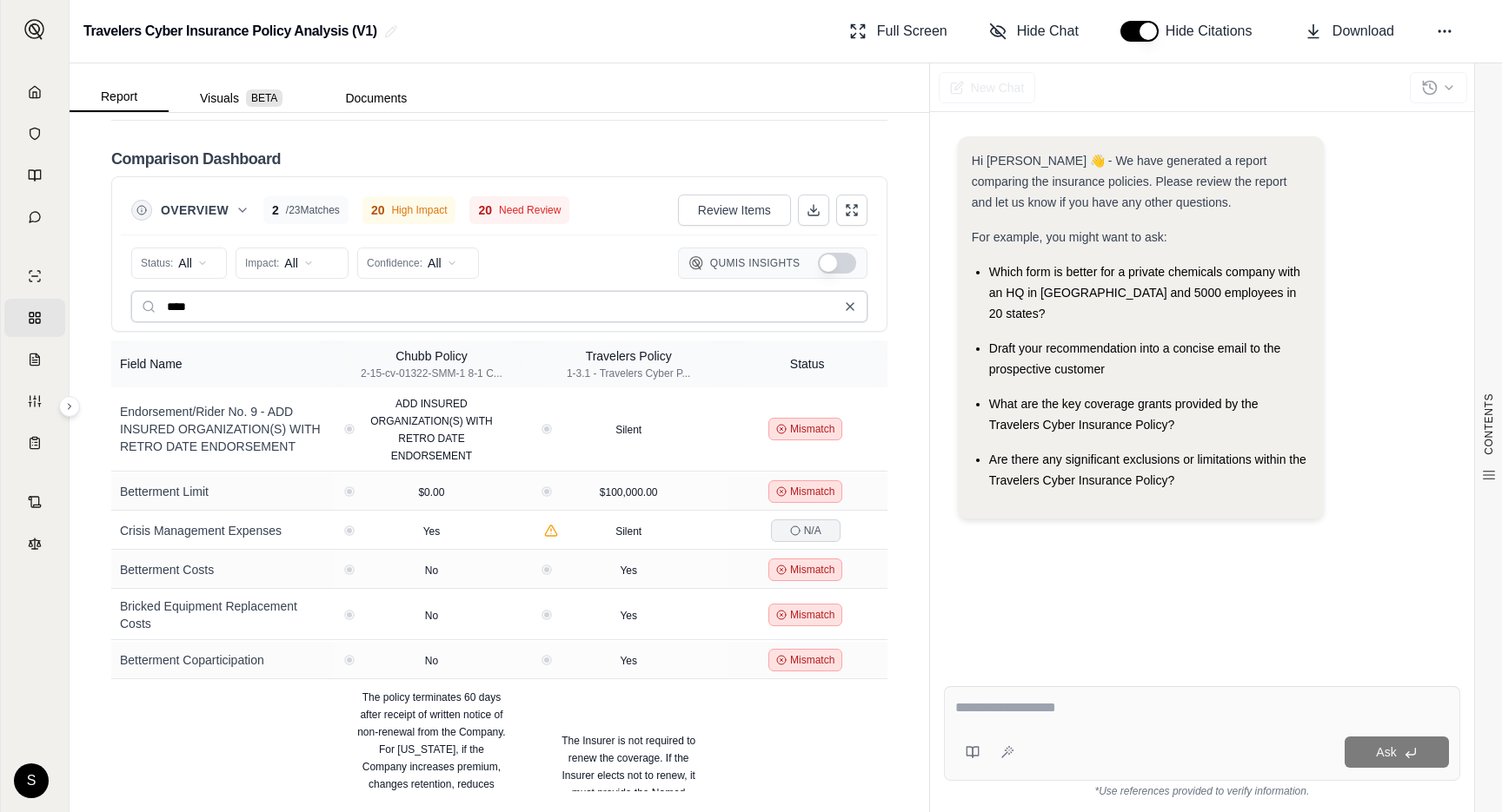
click at [842, 303] on input "****" at bounding box center [499, 306] width 736 height 31
type input "****"
click at [845, 307] on icon at bounding box center [849, 307] width 14 height 14
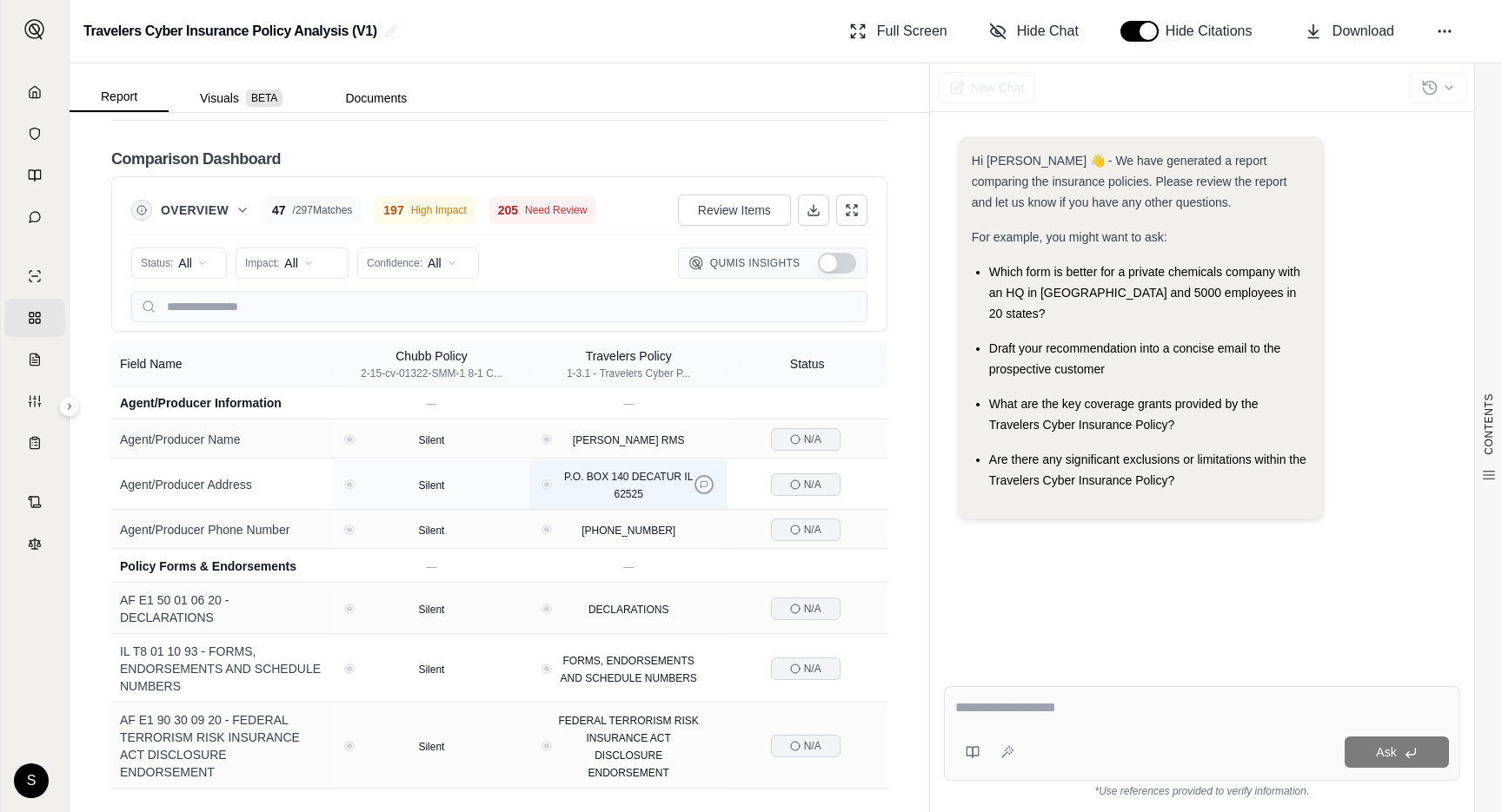
click at [704, 484] on icon at bounding box center [704, 484] width 9 height 9
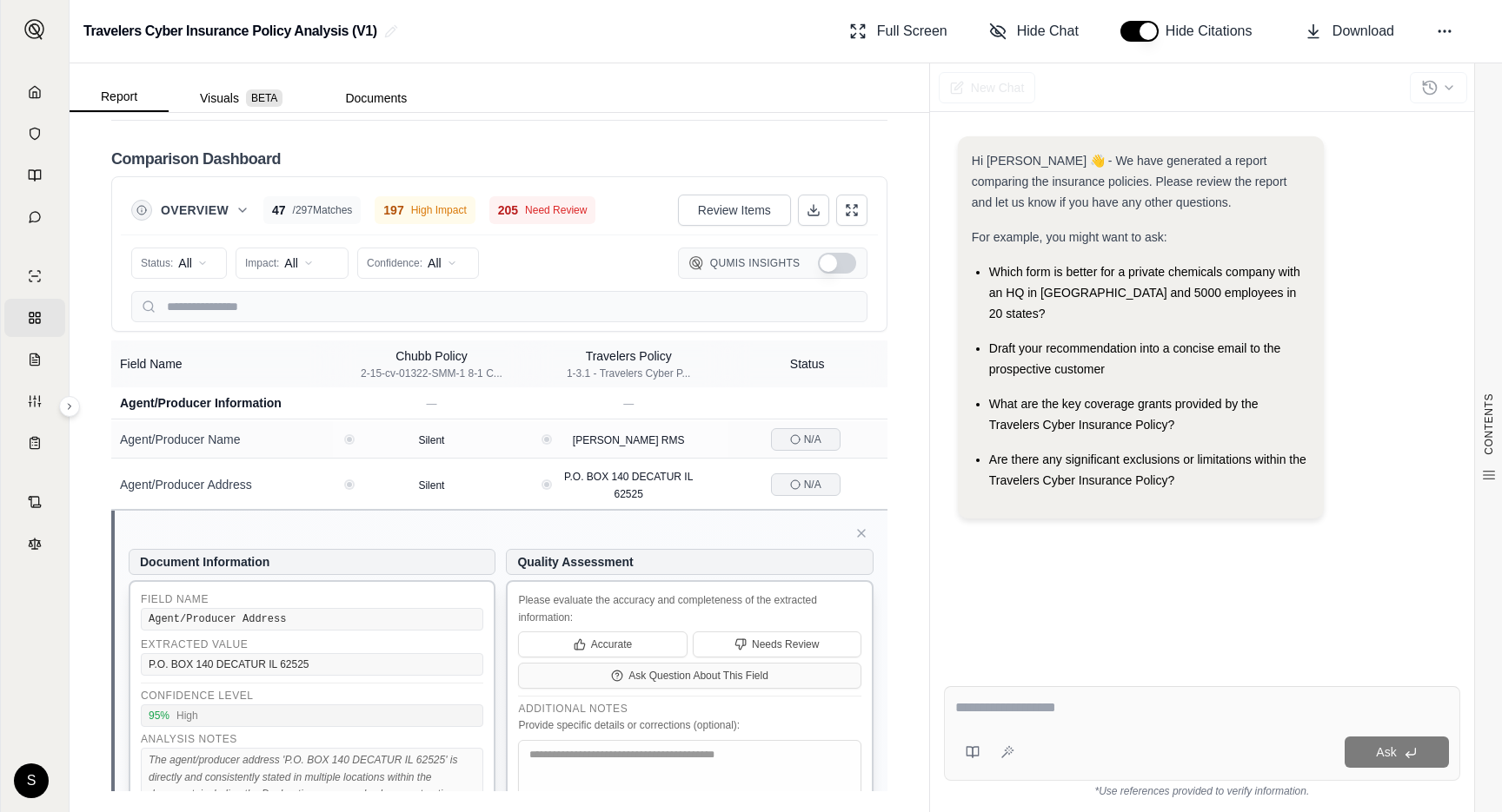
click at [28, 319] on icon at bounding box center [35, 318] width 14 height 14
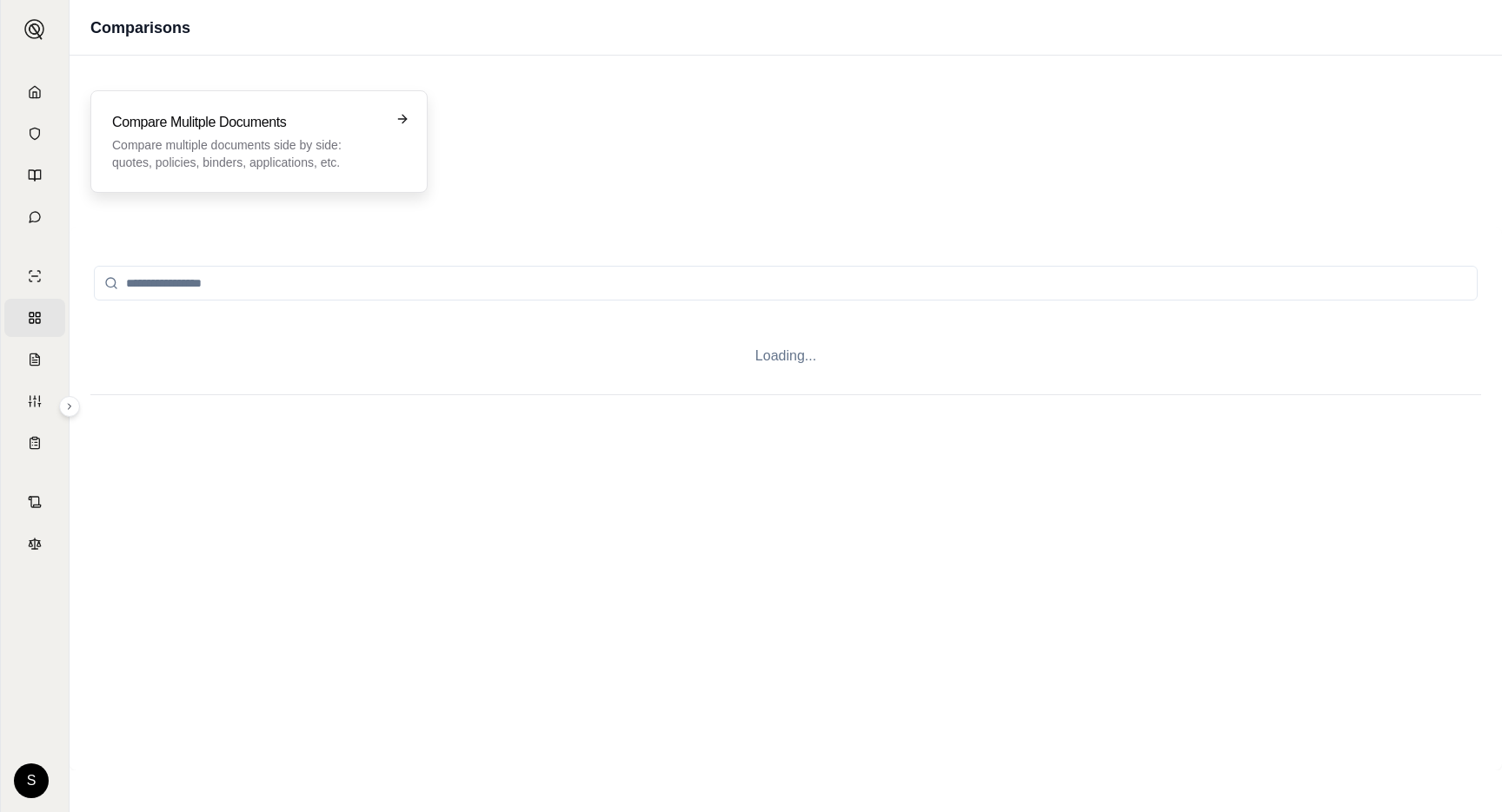
click at [247, 156] on p "Compare multiple documents side by side: quotes, policies, binders, application…" at bounding box center [247, 154] width 270 height 35
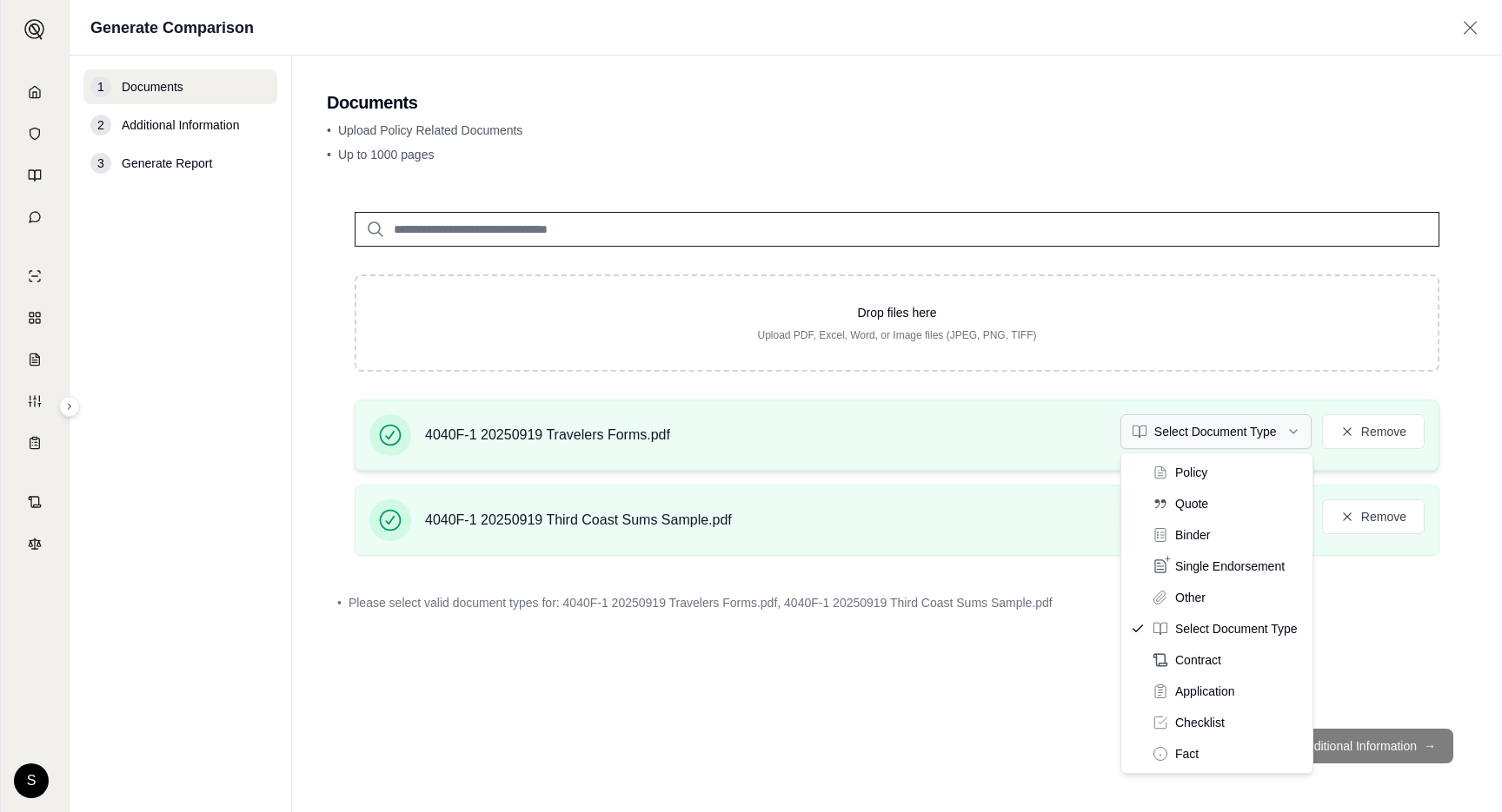
click at [1195, 431] on html "Home Vault Prompts Chats Single Policy Comparisons Claims Custom Report Coverag…" at bounding box center [751, 406] width 1502 height 812
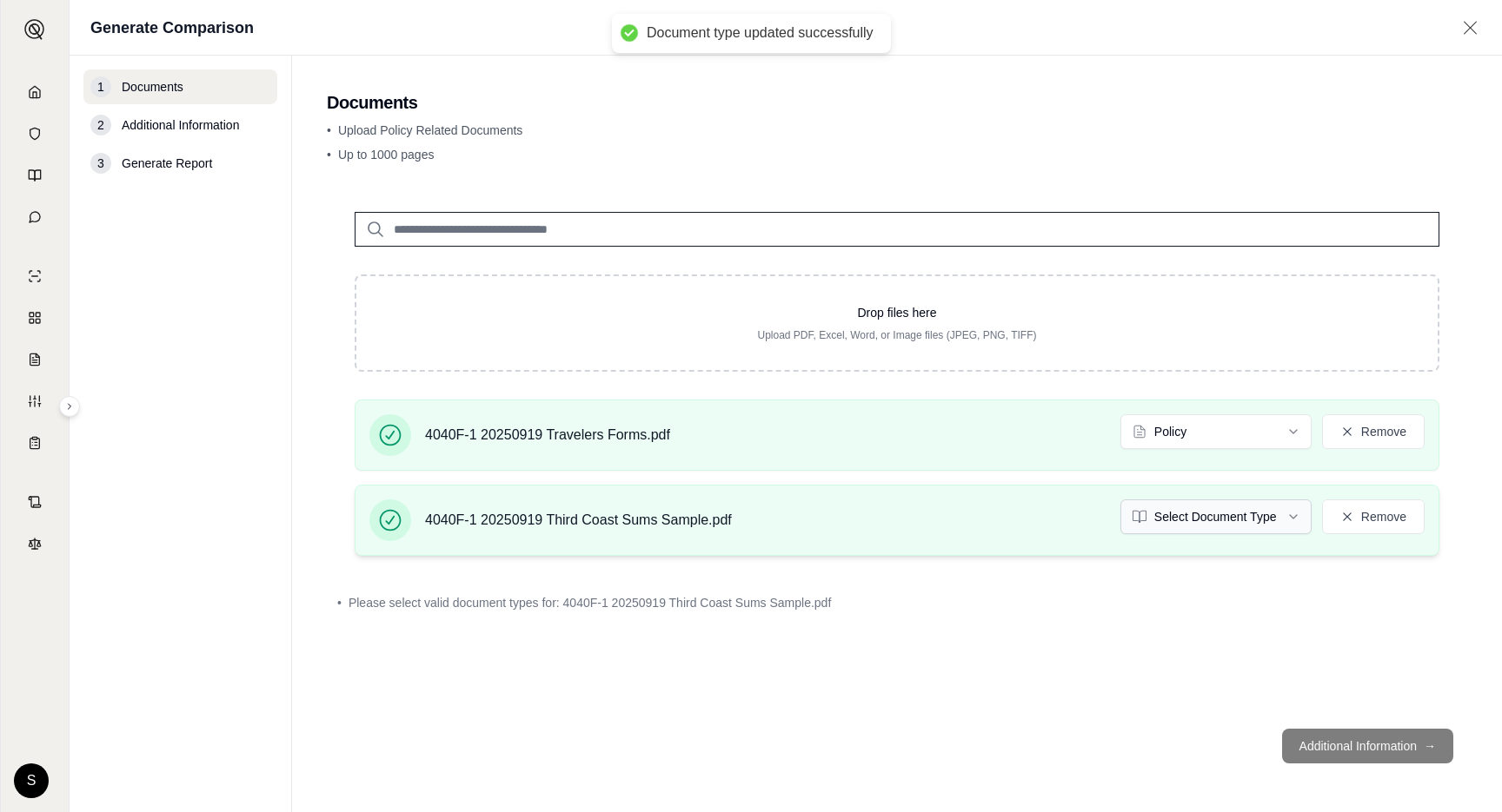
click at [1188, 517] on html "Document type updated successfully Home Vault Prompts Chats Single Policy Compa…" at bounding box center [751, 406] width 1502 height 812
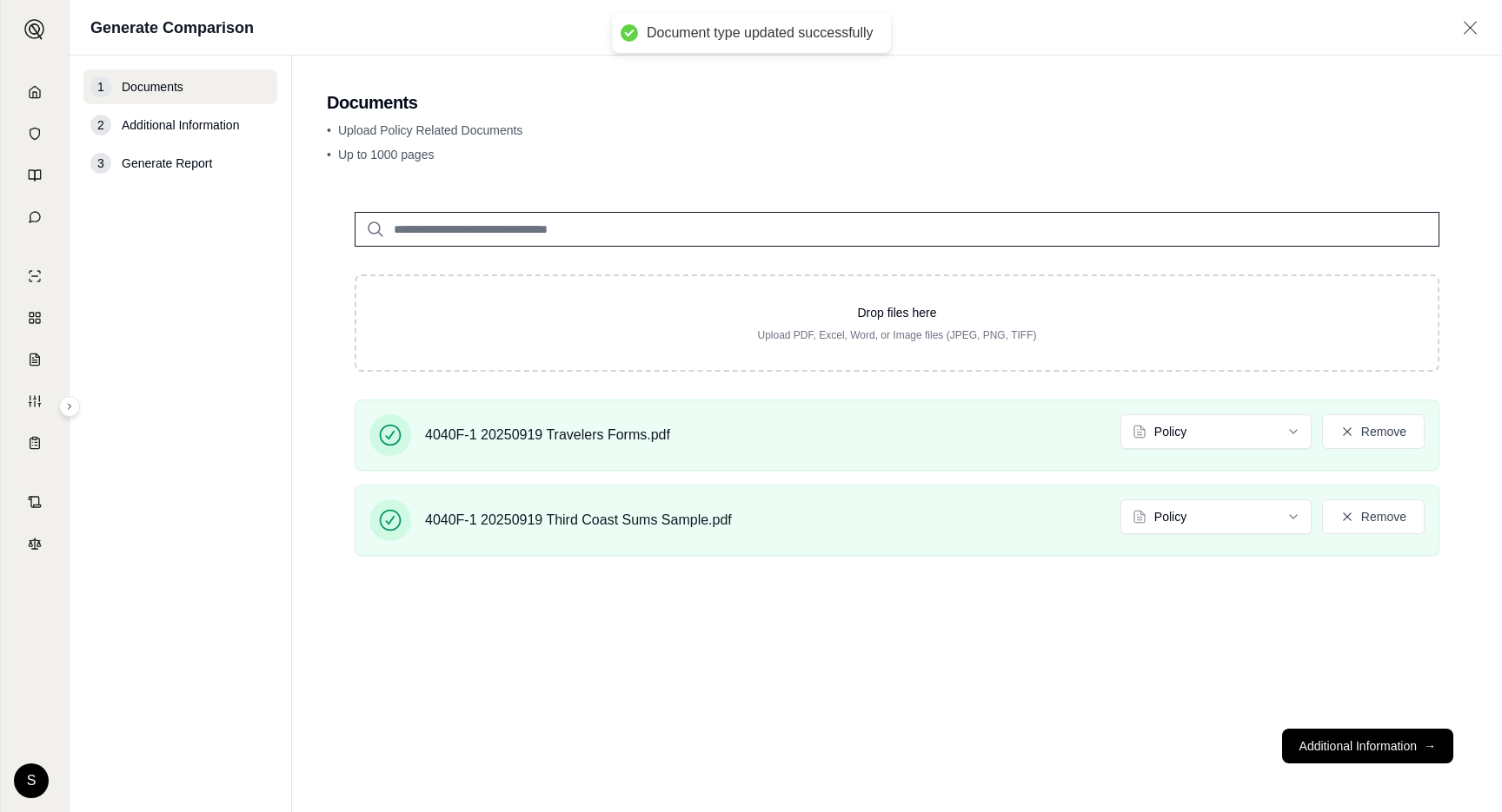
click at [1118, 680] on div "Drop files here Upload PDF, Excel, Word, or Image files (JPEG, PNG, TIFF) 4040F…" at bounding box center [896, 448] width 1140 height 530
click at [1382, 766] on footer "Additional Information →" at bounding box center [896, 746] width 1140 height 63
click at [1384, 754] on button "Additional Information →" at bounding box center [1367, 746] width 171 height 35
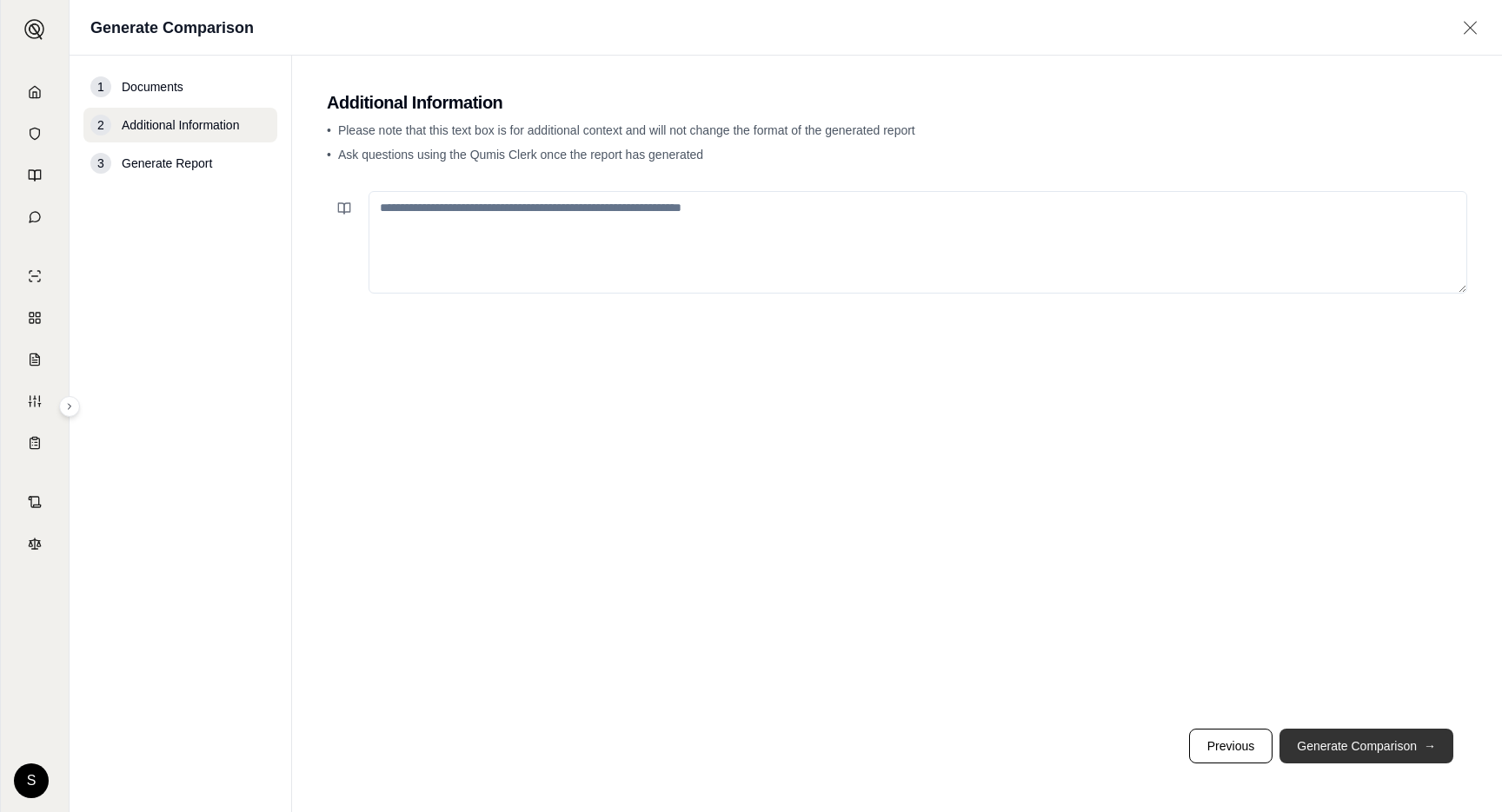
click at [1384, 753] on button "Generate Comparison →" at bounding box center [1366, 746] width 174 height 35
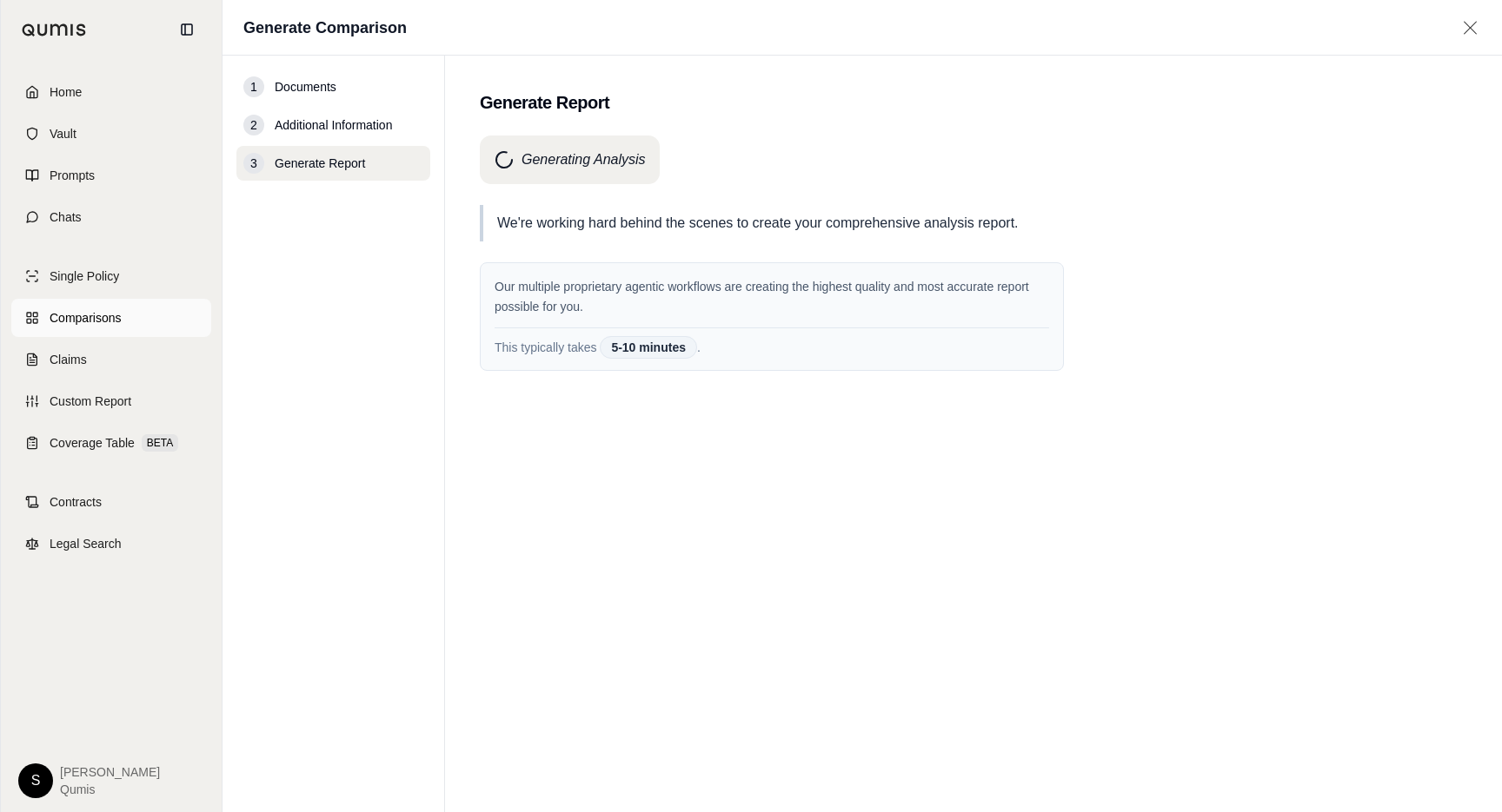
click at [104, 325] on span "Comparisons" at bounding box center [85, 318] width 71 height 17
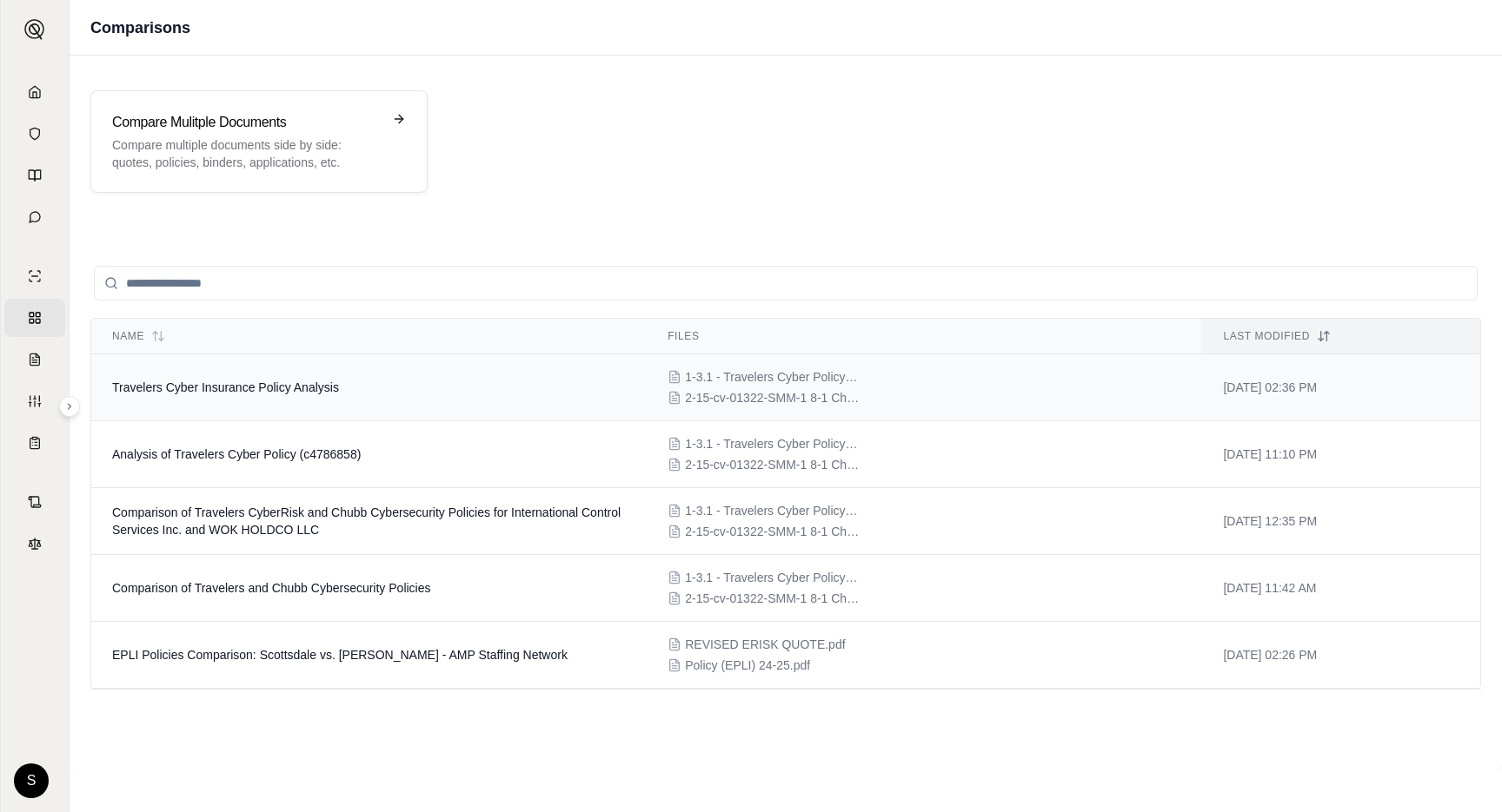
click at [303, 383] on span "Travelers Cyber Insurance Policy Analysis" at bounding box center [225, 388] width 227 height 14
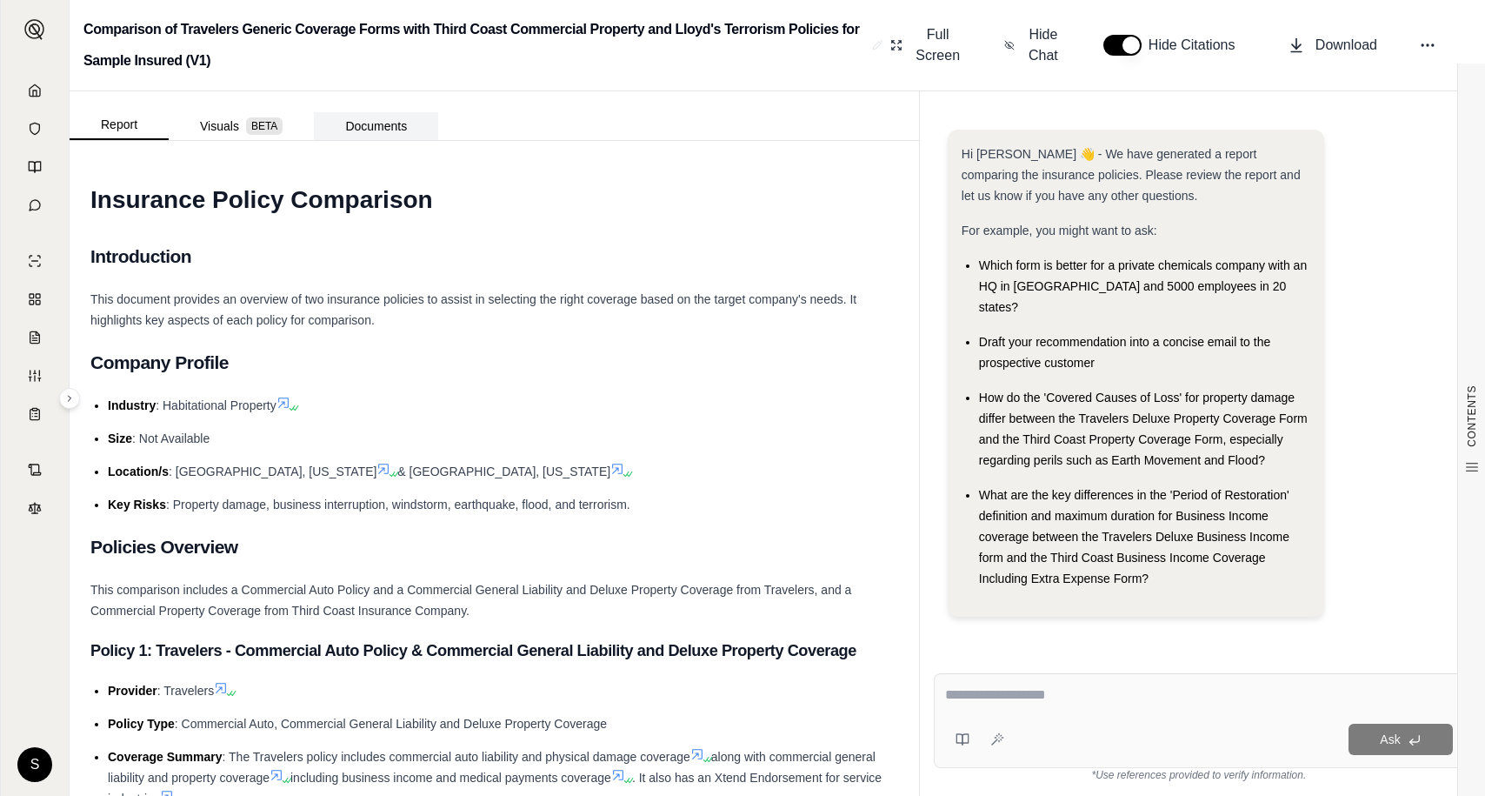
click at [385, 123] on button "Documents" at bounding box center [376, 126] width 124 height 28
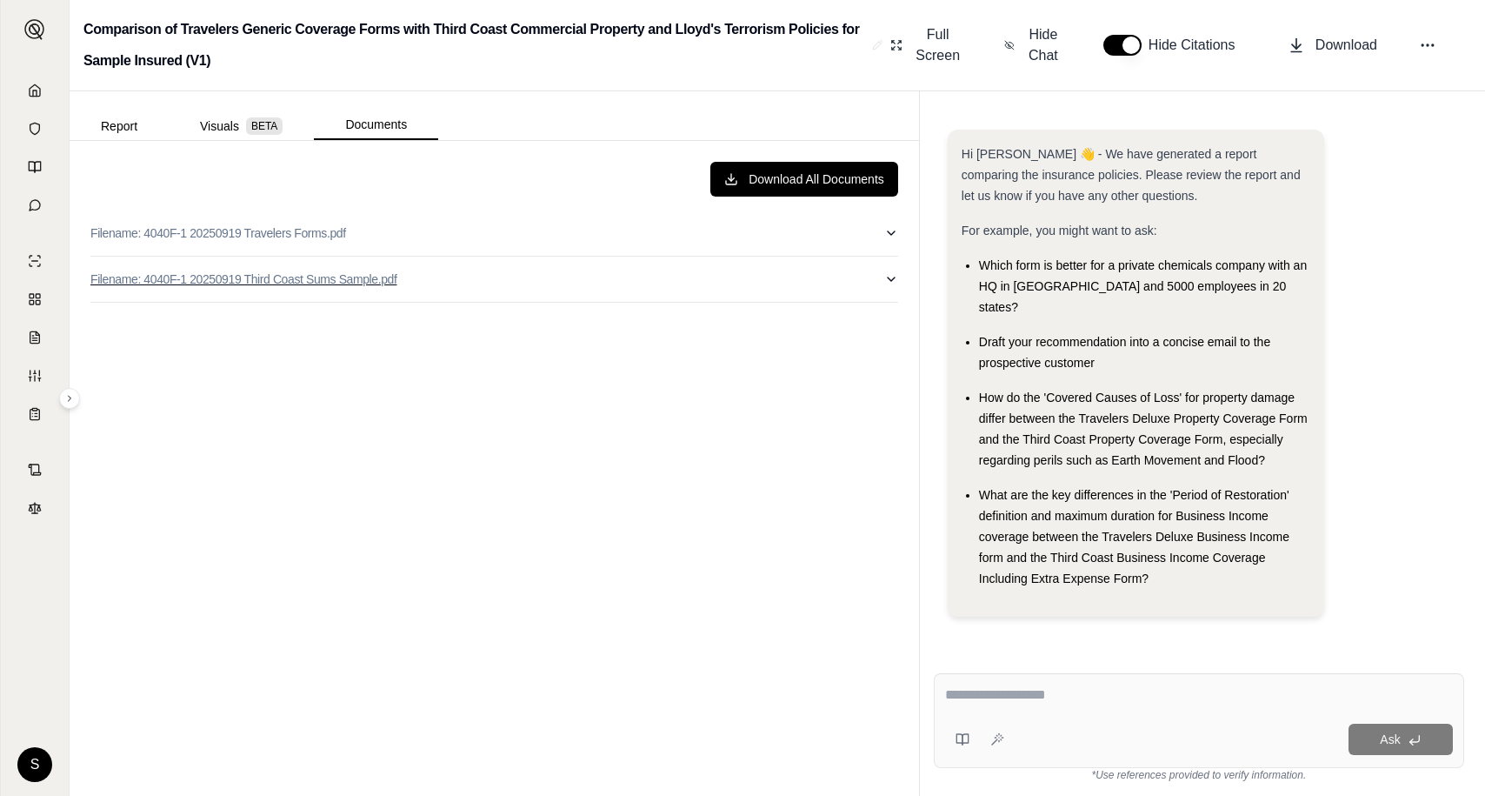
click at [626, 293] on button "Filename: 4040F-1 20250919 Third Coast Sums Sample.pdf" at bounding box center [494, 279] width 808 height 45
click at [625, 293] on button "Filename: 4040F-1 20250919 Third Coast Sums Sample.pdf" at bounding box center [494, 279] width 808 height 45
click at [607, 230] on button "Filename: 4040F-1 20250919 Travelers Forms.pdf" at bounding box center [494, 232] width 808 height 45
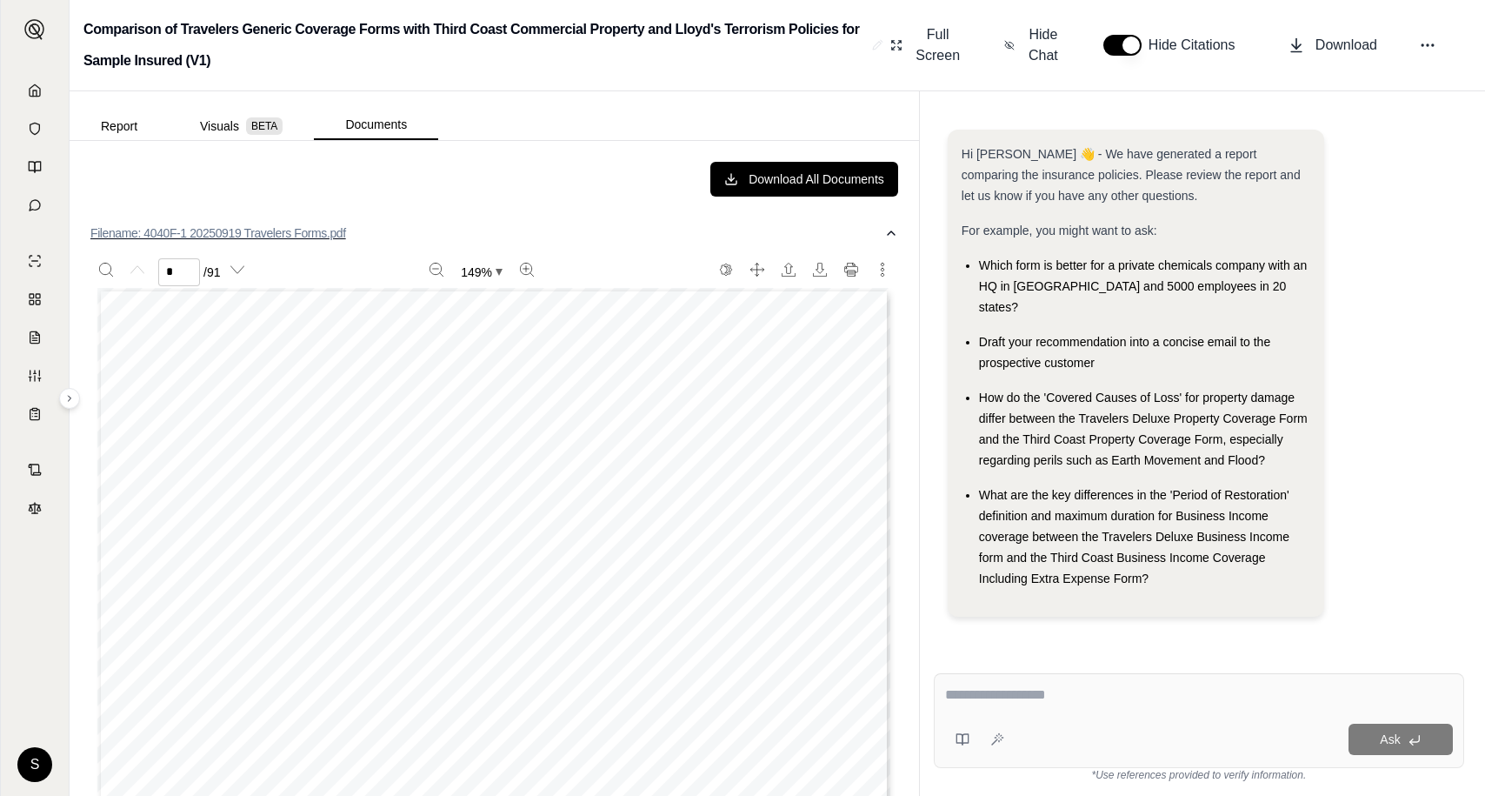
click at [607, 230] on button "Filename: 4040F-1 20250919 Travelers Forms.pdf" at bounding box center [494, 232] width 808 height 45
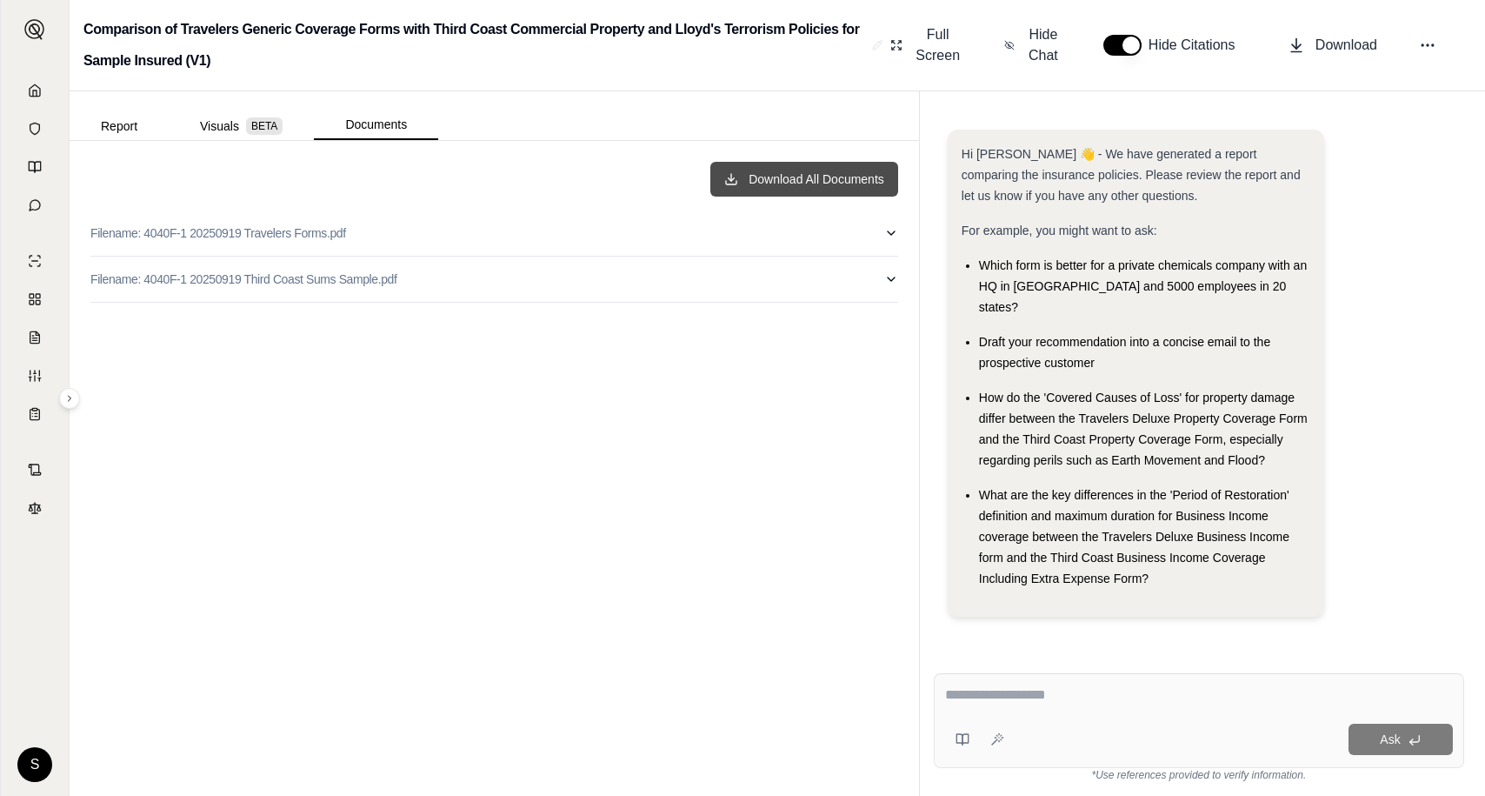
click at [843, 177] on button "Download All Documents" at bounding box center [804, 179] width 188 height 35
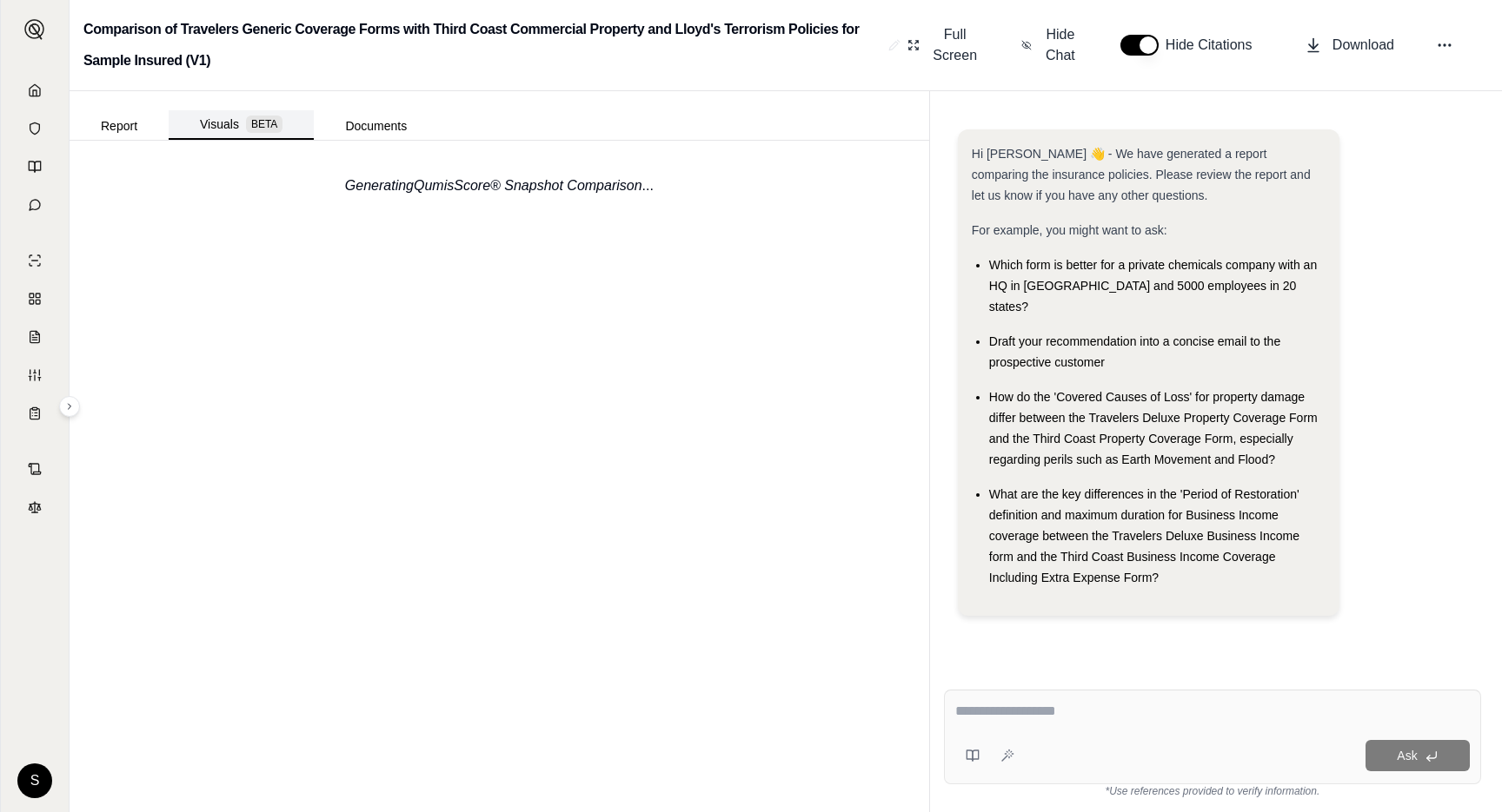
click at [233, 124] on button "Visuals BETA" at bounding box center [241, 125] width 145 height 30
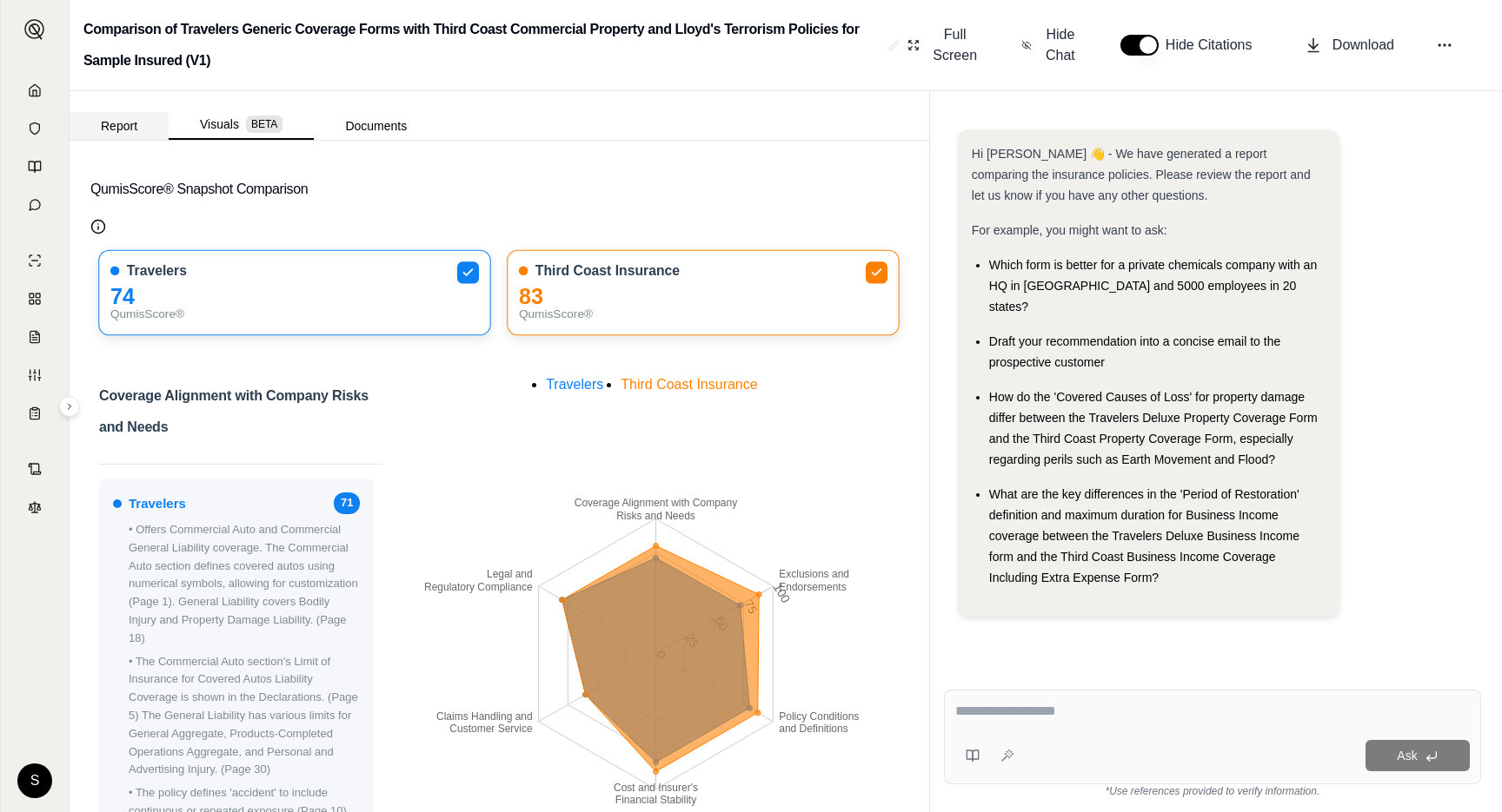
click at [128, 117] on button "Report" at bounding box center [119, 126] width 99 height 28
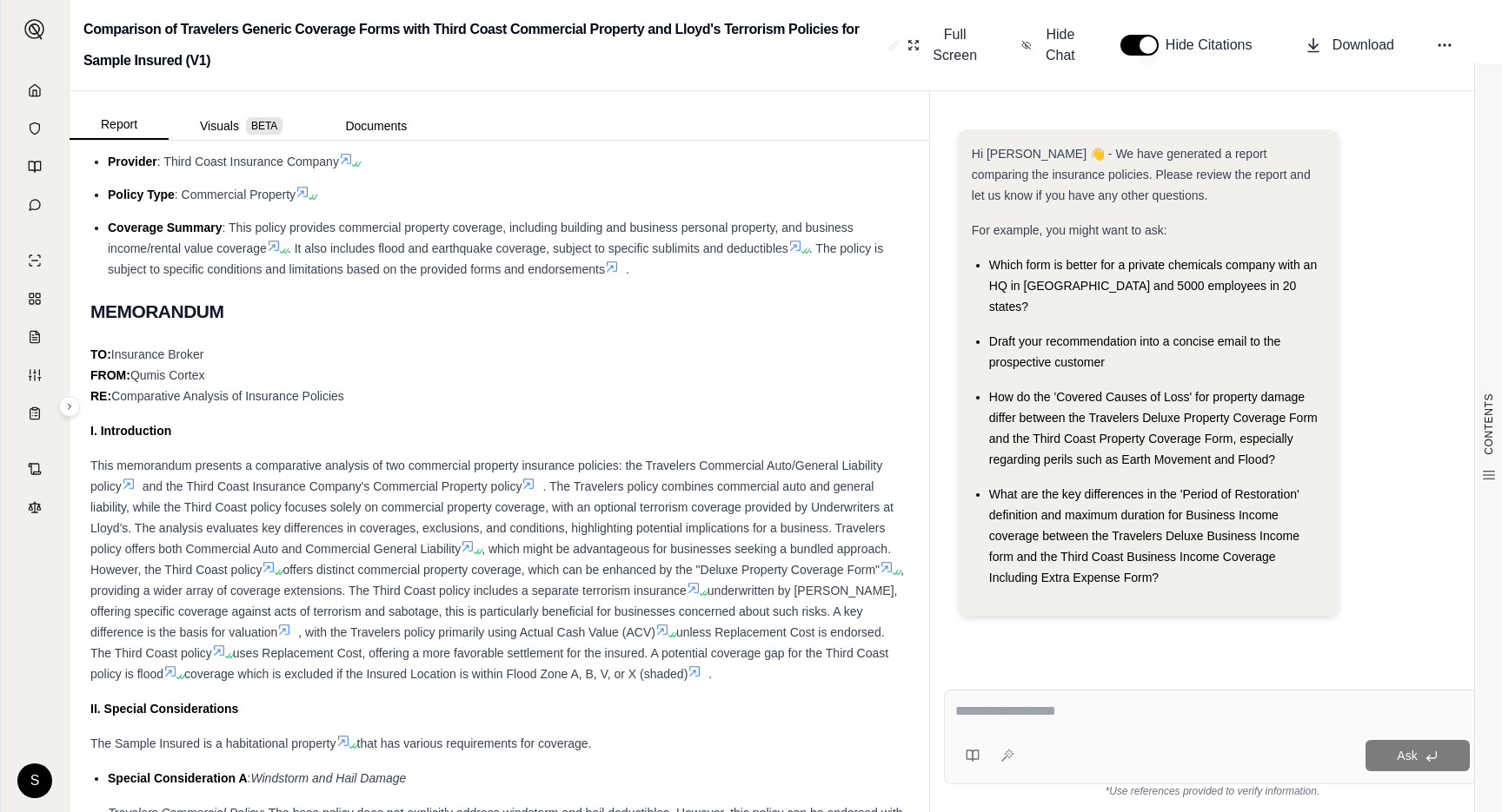
scroll to position [1260, 0]
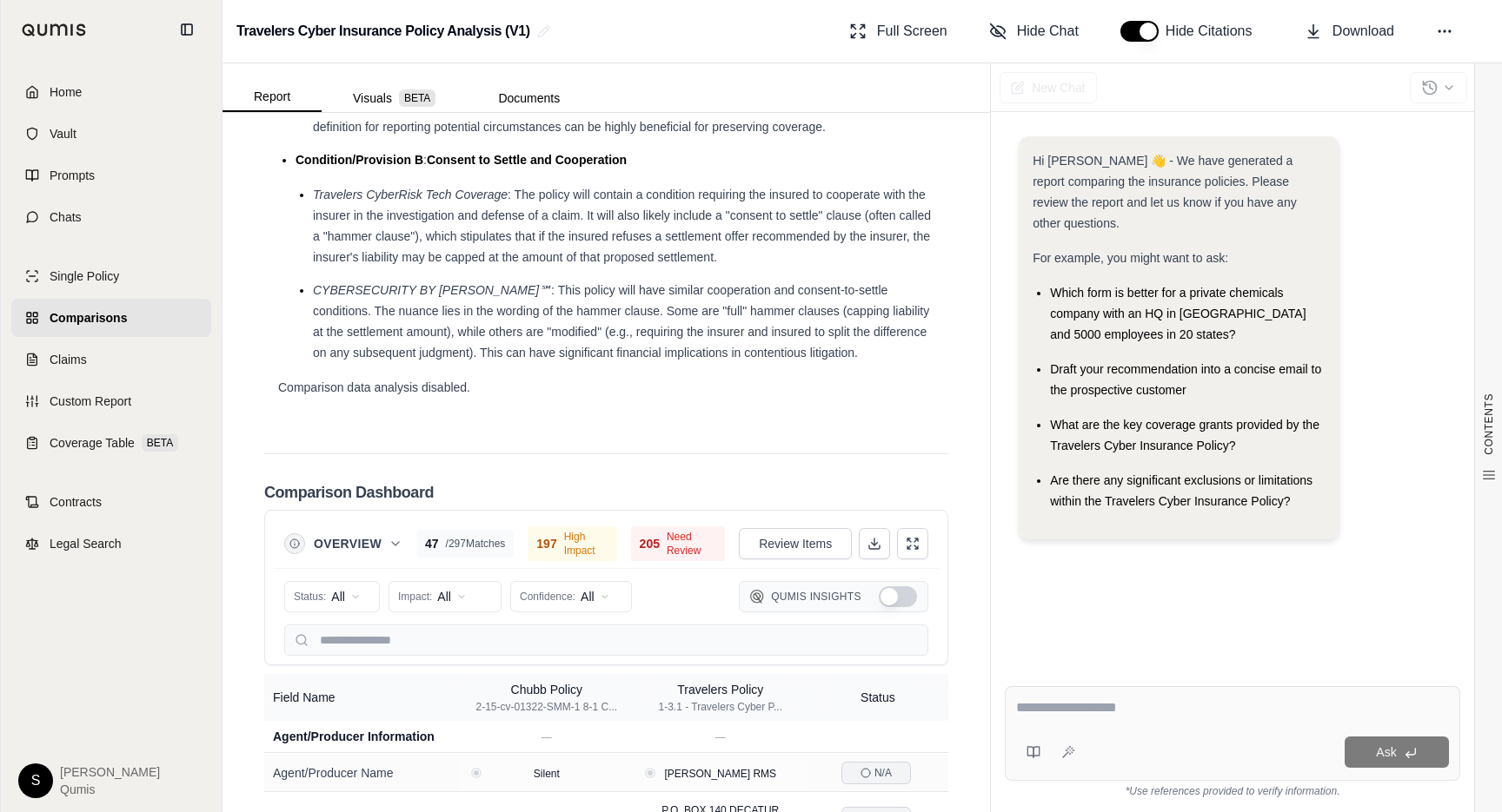
scroll to position [4251, 0]
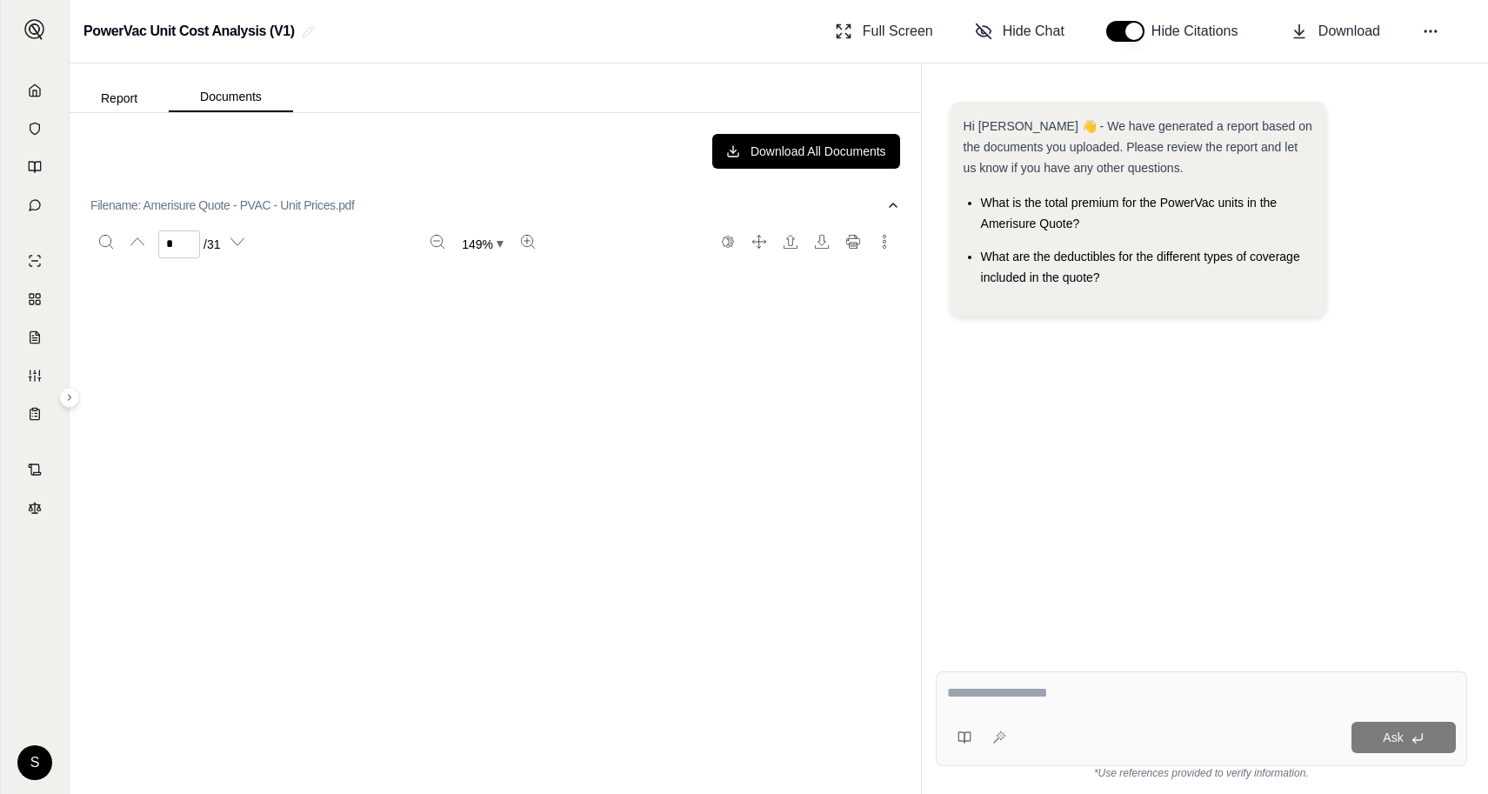
scroll to position [4278, 0]
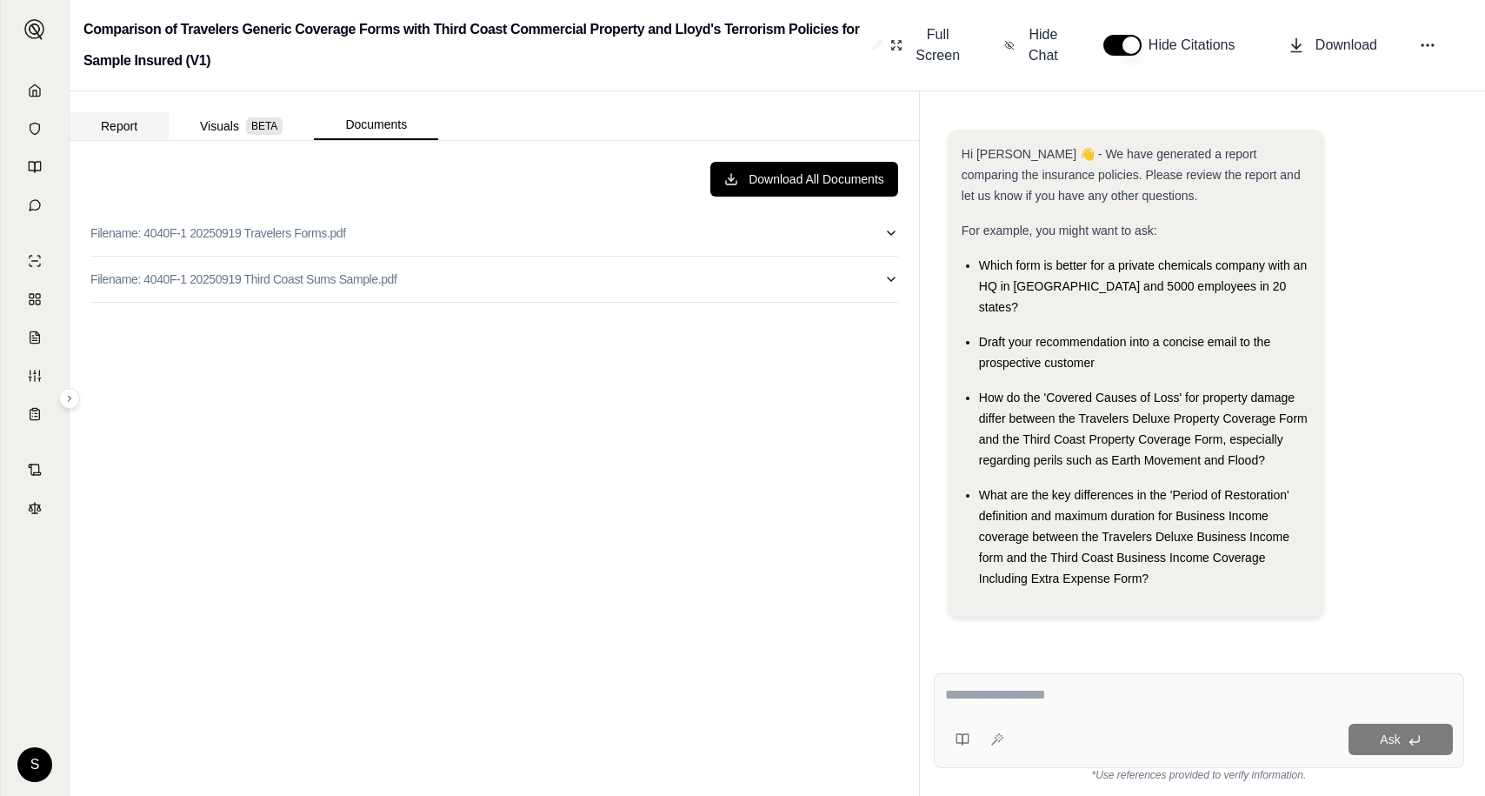
click at [128, 131] on button "Report" at bounding box center [119, 126] width 99 height 28
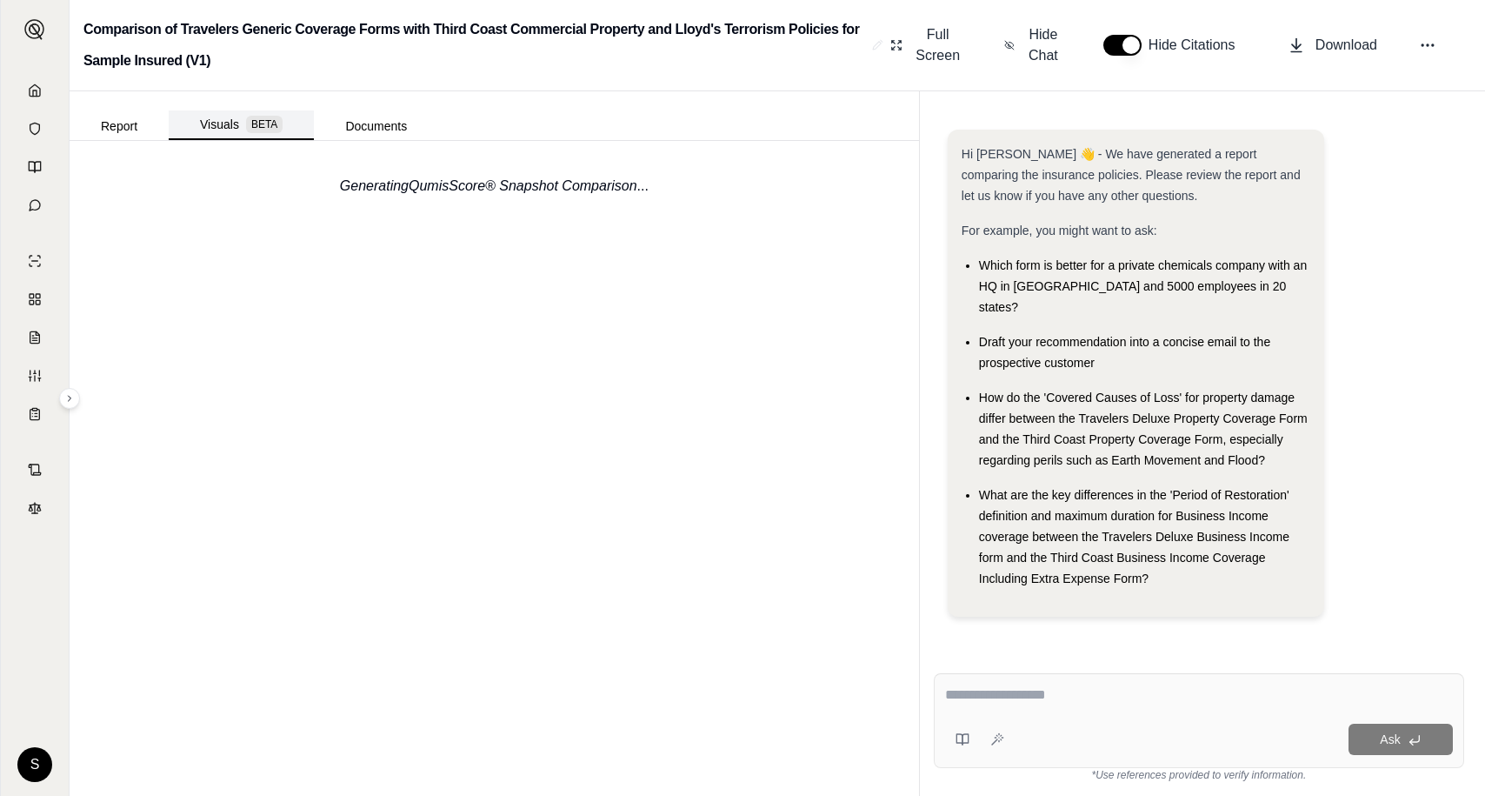
click at [234, 136] on button "Visuals BETA" at bounding box center [241, 125] width 145 height 30
